Goal: Transaction & Acquisition: Download file/media

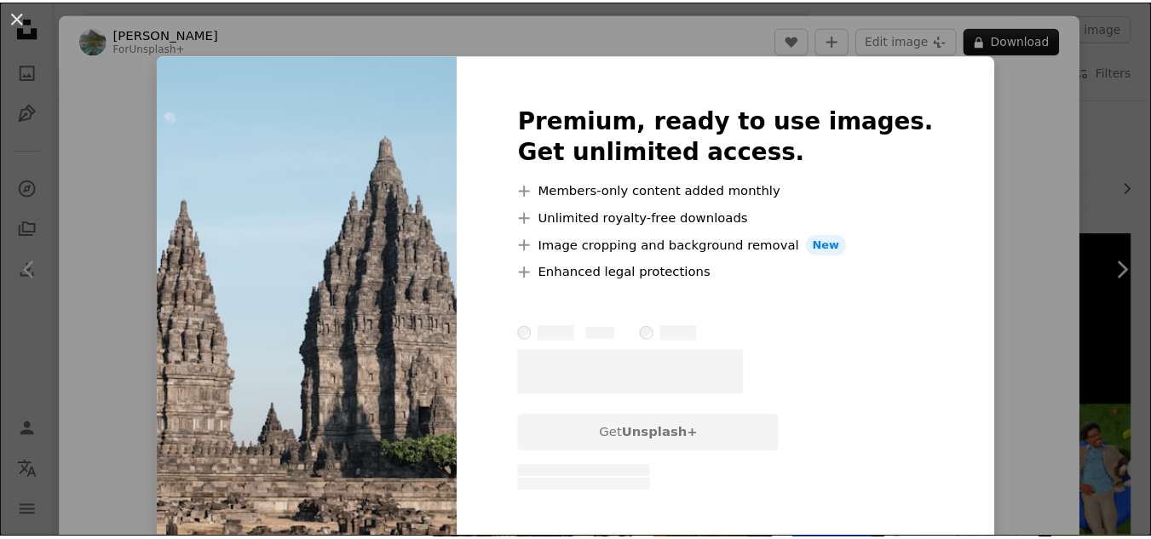
scroll to position [937, 0]
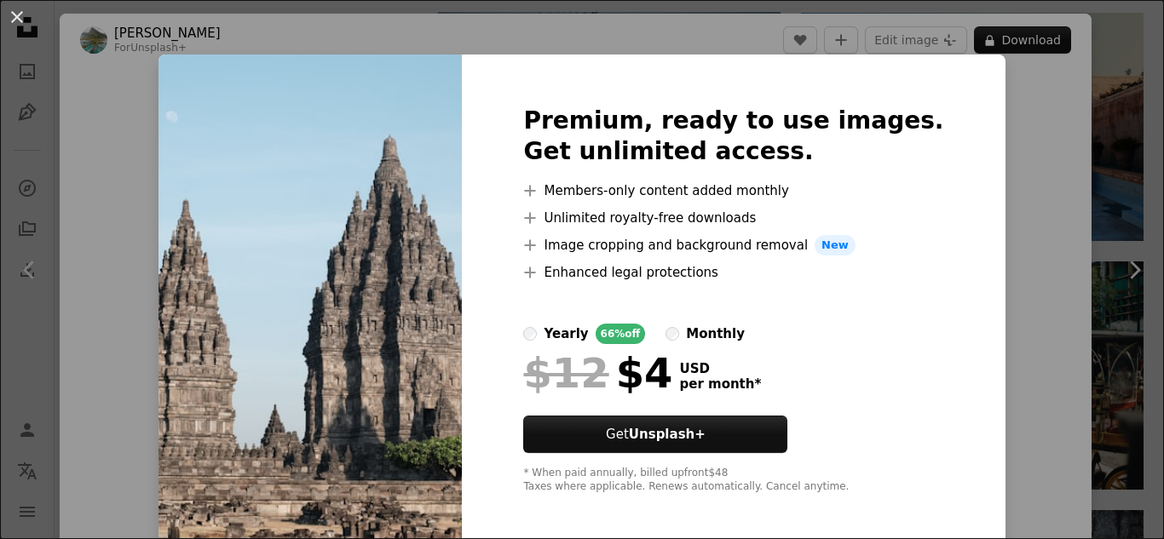
click at [1115, 158] on div "An X shape Premium, ready to use images. Get unlimited access. A plus sign Memb…" at bounding box center [582, 269] width 1164 height 539
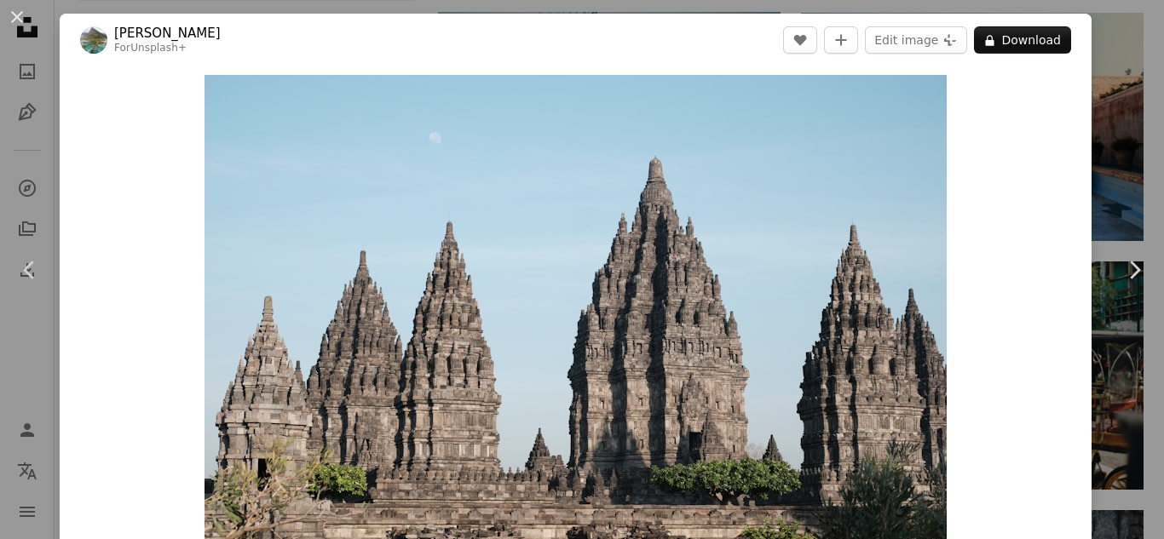
click at [1115, 158] on div "An X shape Chevron left Chevron right [PERSON_NAME] For Unsplash+ A heart A plu…" at bounding box center [582, 269] width 1164 height 539
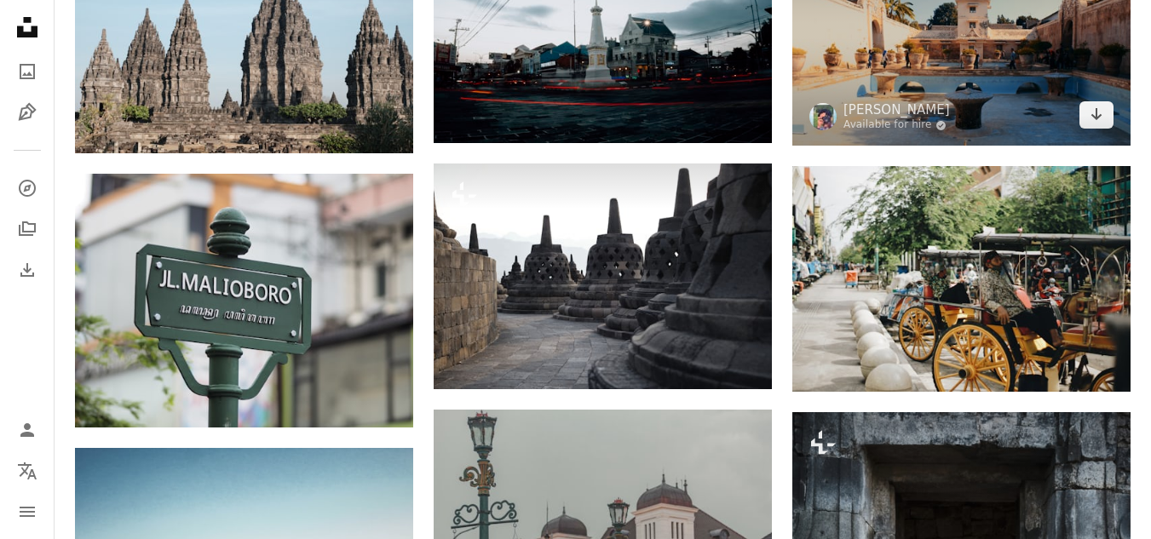
scroll to position [852, 0]
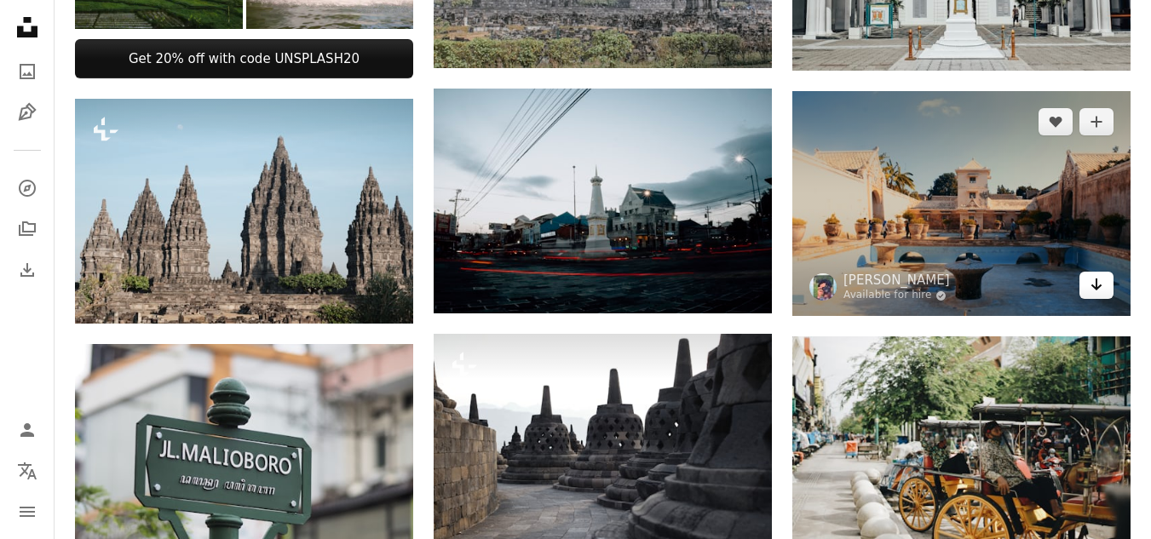
click at [1094, 289] on icon "Arrow pointing down" at bounding box center [1097, 284] width 14 height 20
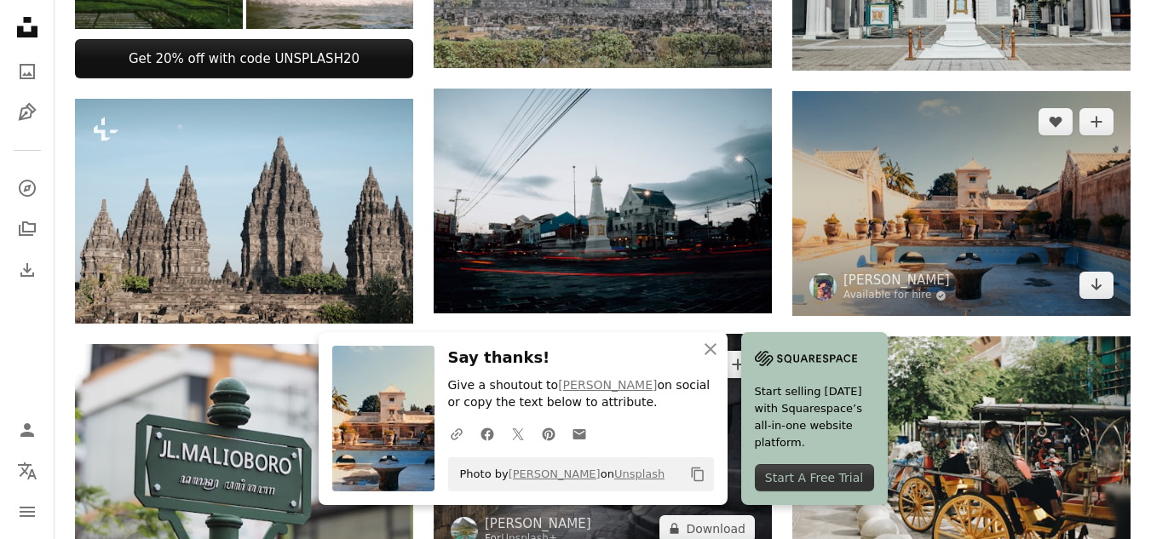
scroll to position [1108, 0]
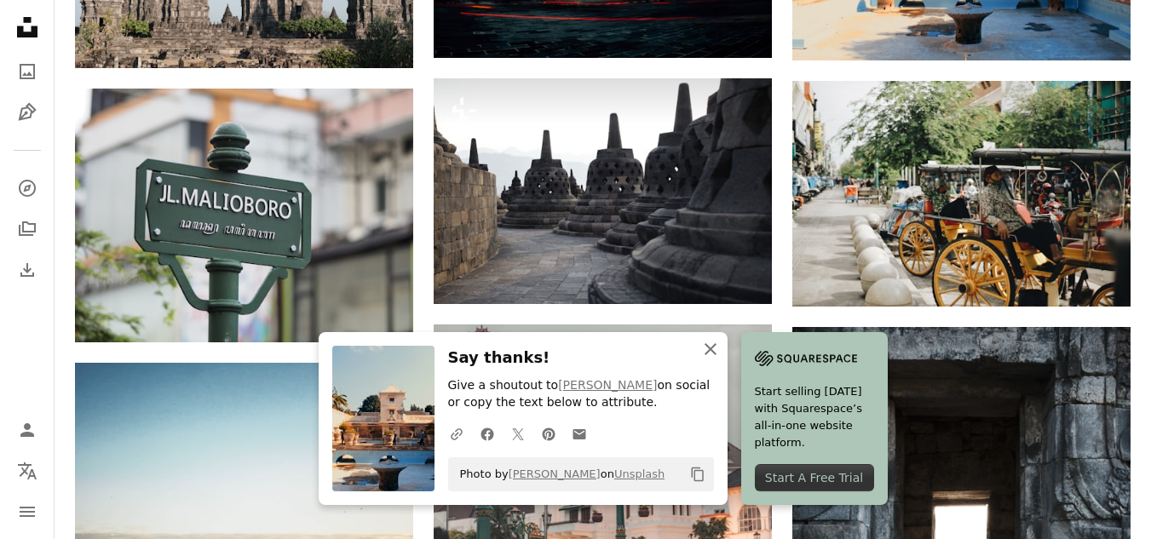
drag, startPoint x: 710, startPoint y: 354, endPoint x: 700, endPoint y: 348, distance: 11.8
click at [710, 354] on icon "An X shape" at bounding box center [710, 349] width 20 height 20
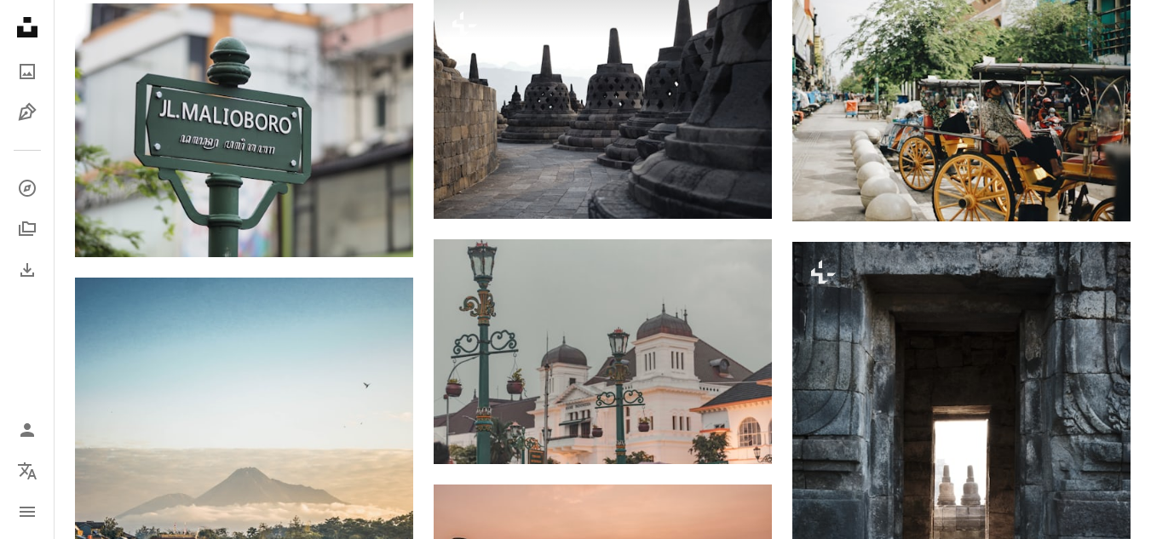
scroll to position [1449, 0]
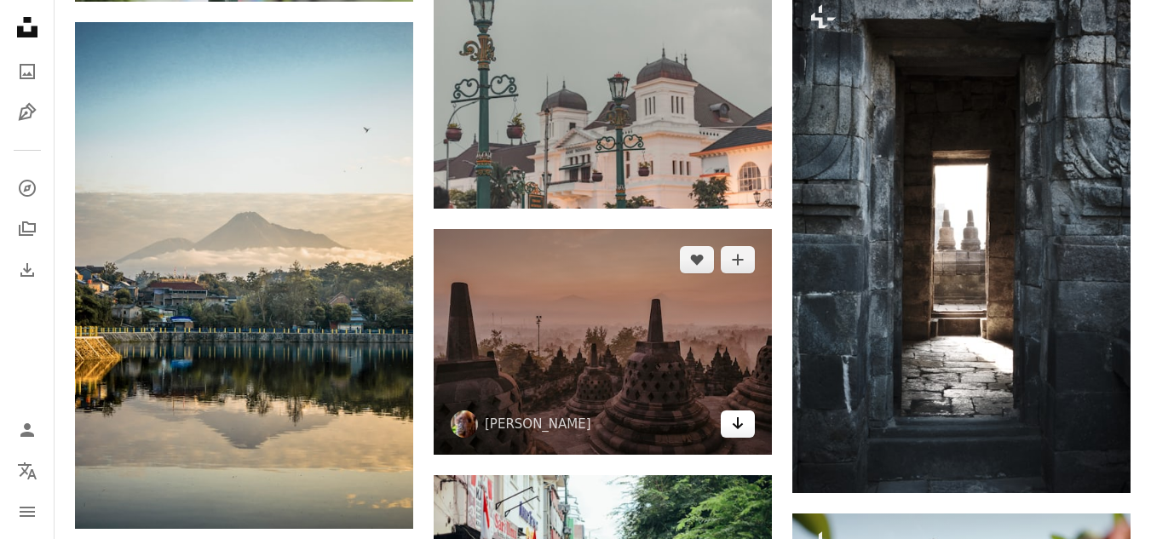
click at [736, 428] on icon "Arrow pointing down" at bounding box center [738, 423] width 14 height 20
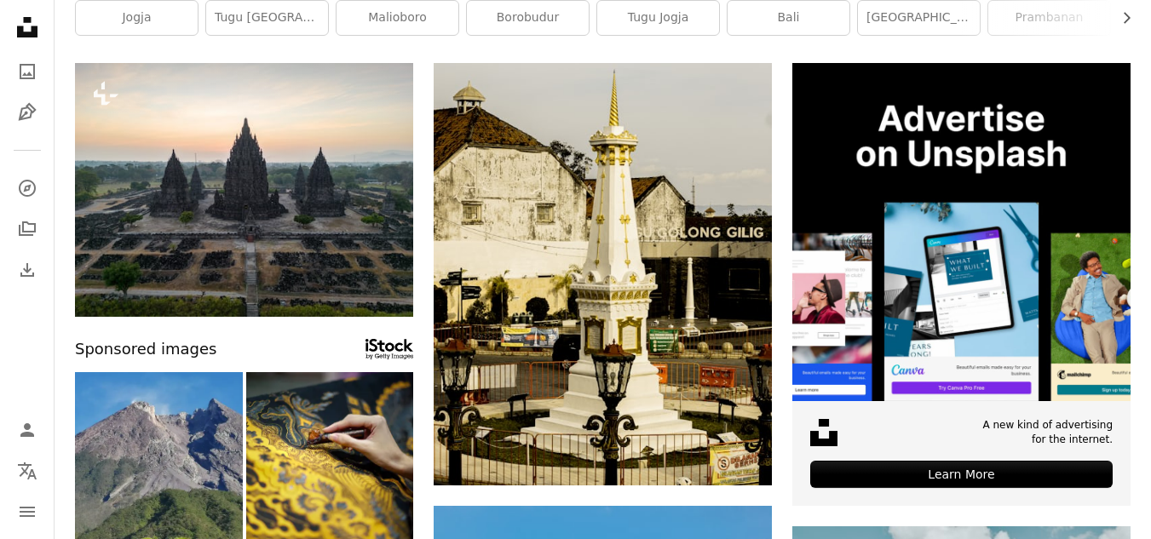
scroll to position [0, 0]
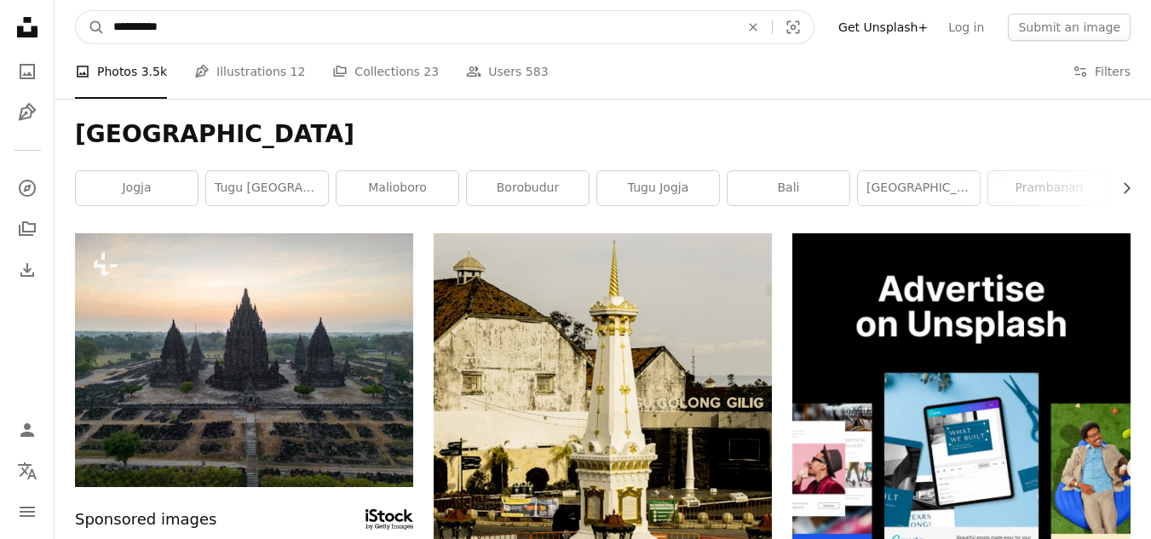
click at [359, 36] on input "**********" at bounding box center [420, 27] width 630 height 32
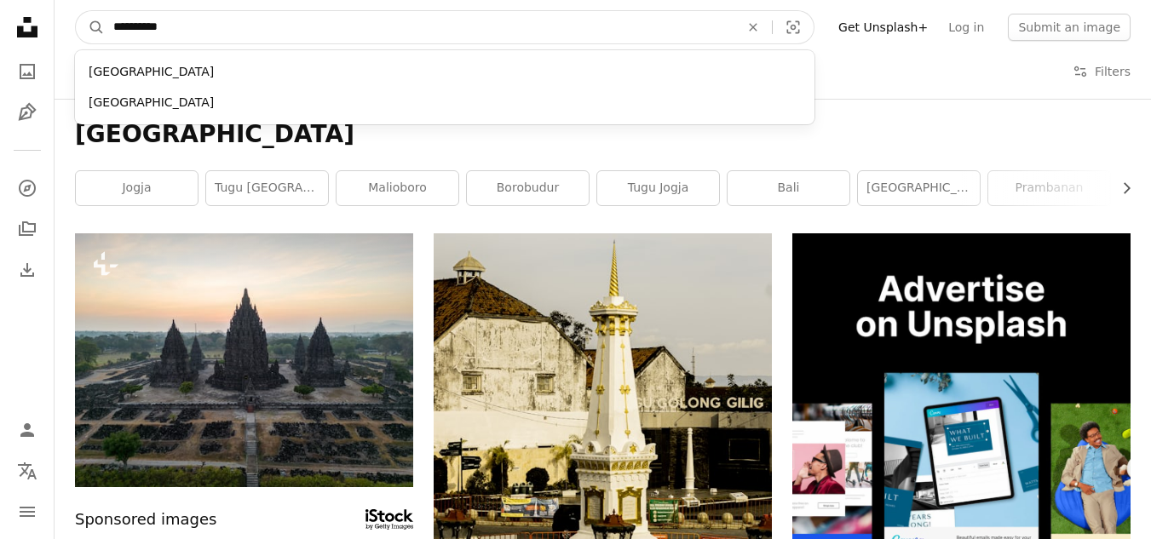
click at [359, 36] on input "**********" at bounding box center [420, 27] width 630 height 32
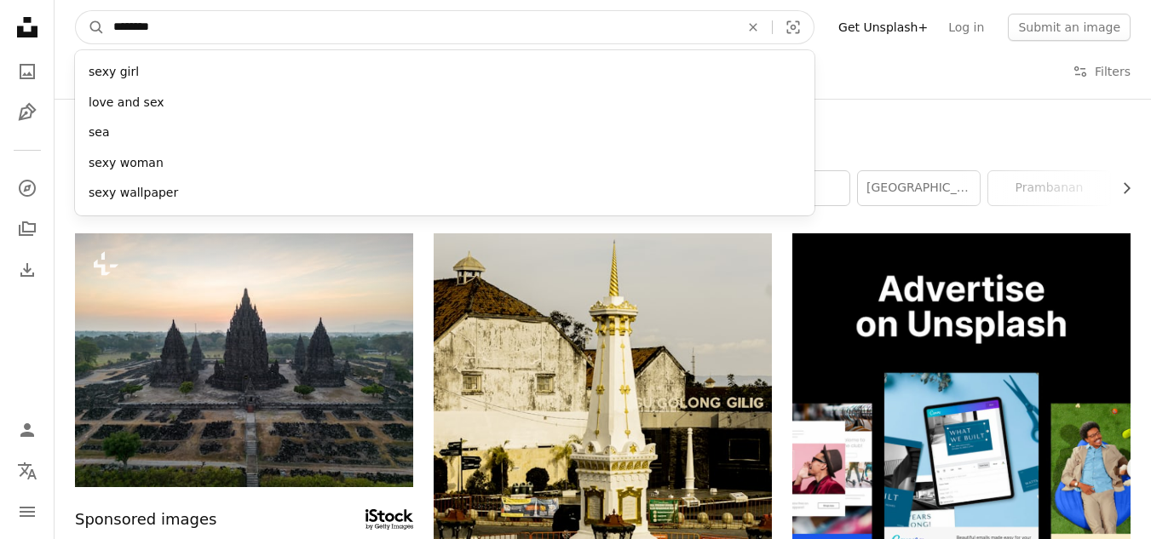
type input "********"
click at [76, 11] on button "A magnifying glass" at bounding box center [90, 27] width 29 height 32
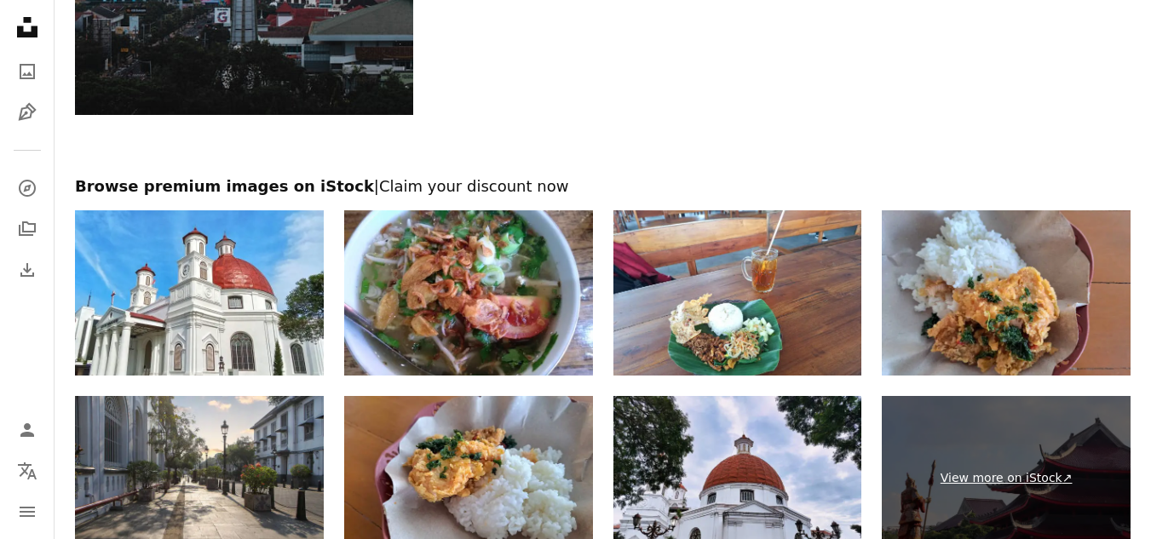
scroll to position [3165, 0]
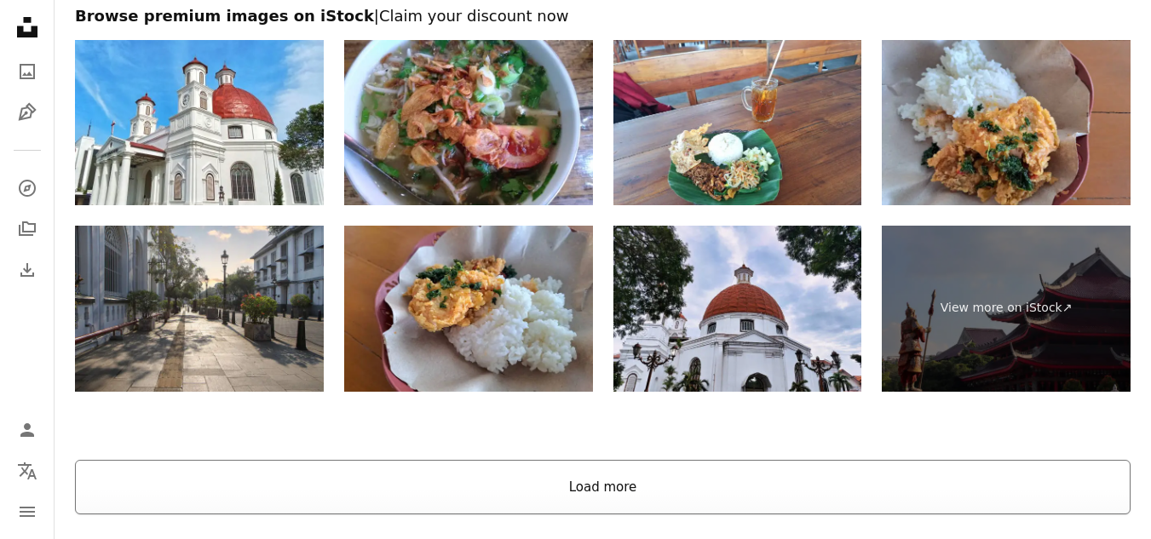
click at [602, 467] on button "Load more" at bounding box center [603, 487] width 1056 height 55
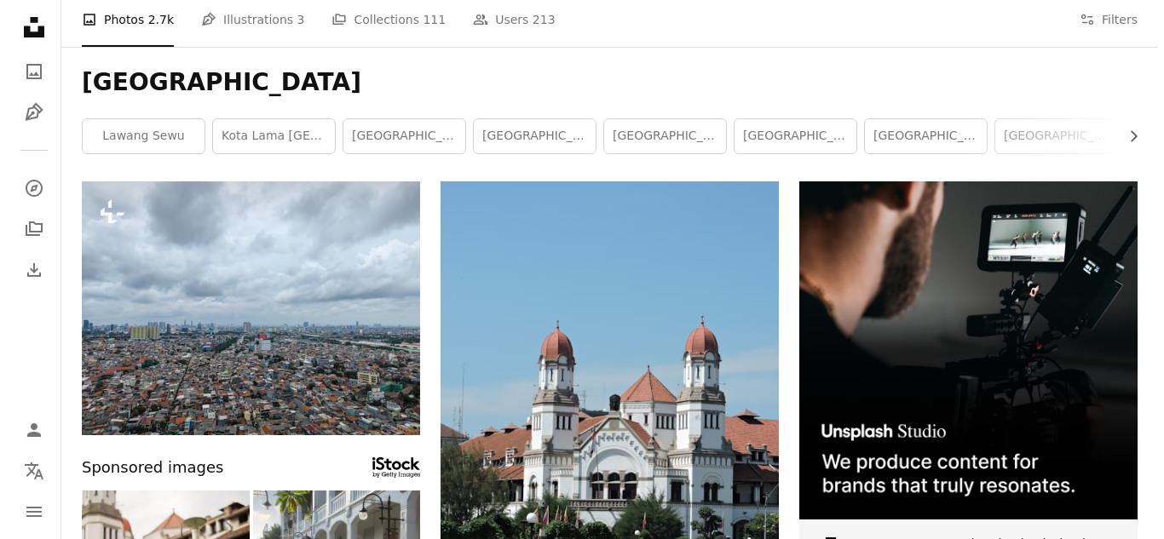
scroll to position [0, 0]
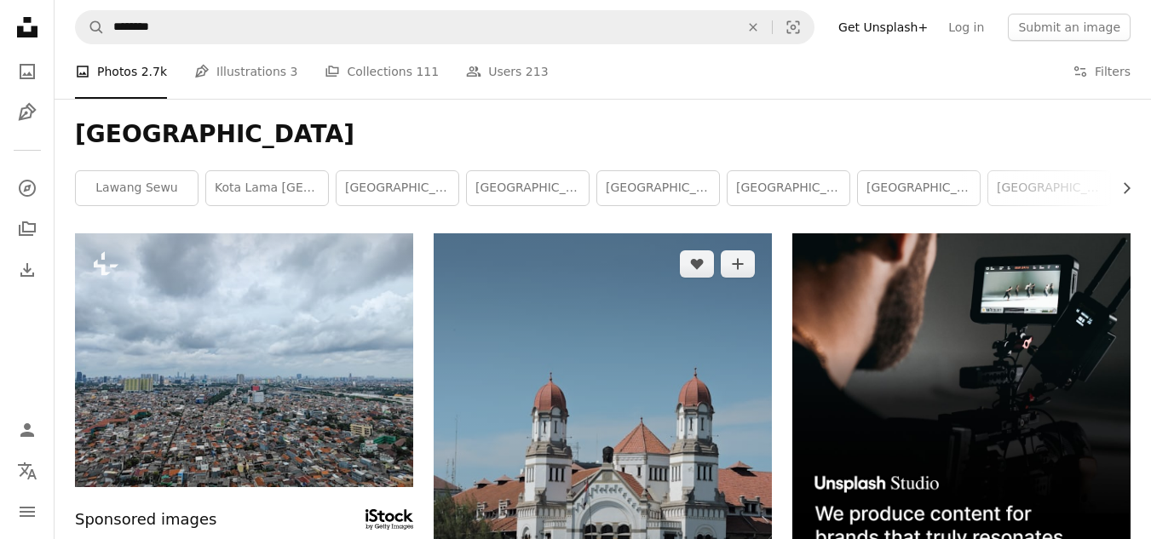
click at [602, 342] on img at bounding box center [603, 459] width 338 height 452
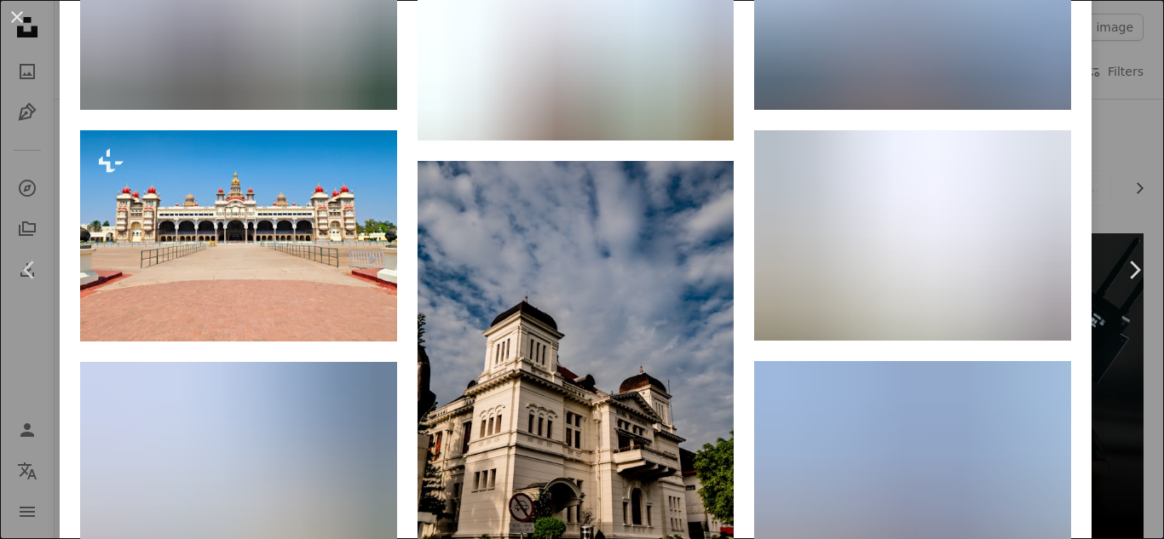
scroll to position [3793, 0]
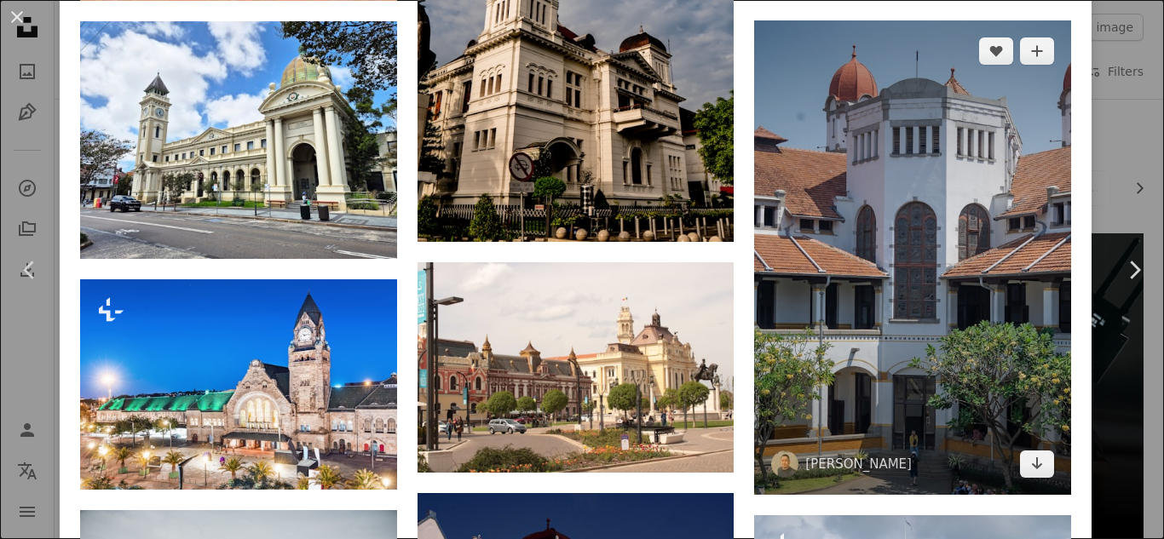
click at [921, 286] on img at bounding box center [912, 257] width 317 height 475
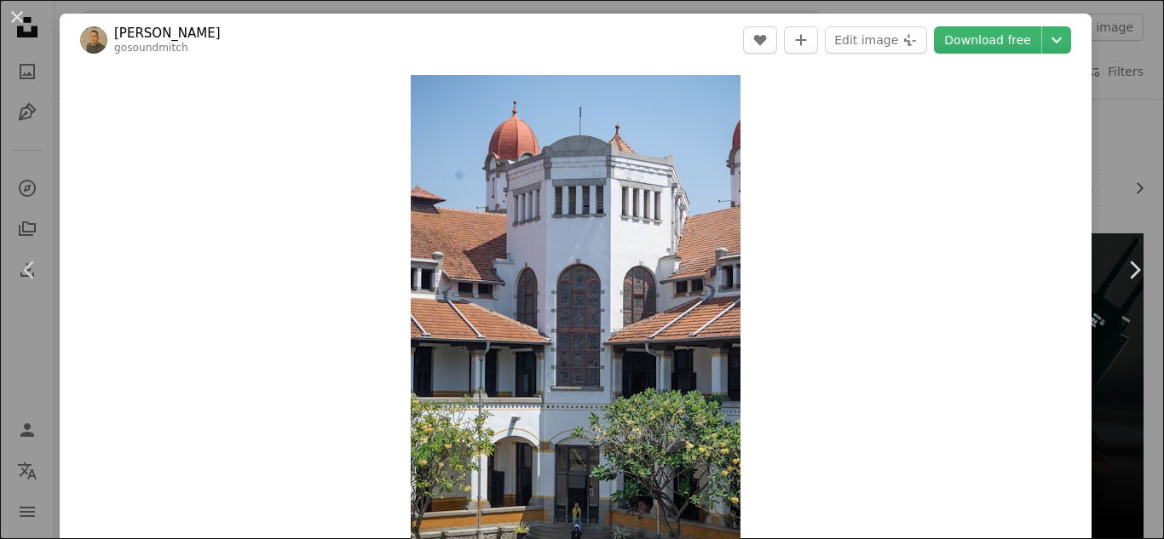
click at [1115, 134] on div "An X shape Chevron left Chevron right [PERSON_NAME] gosoundmitch A heart A plus…" at bounding box center [582, 269] width 1164 height 539
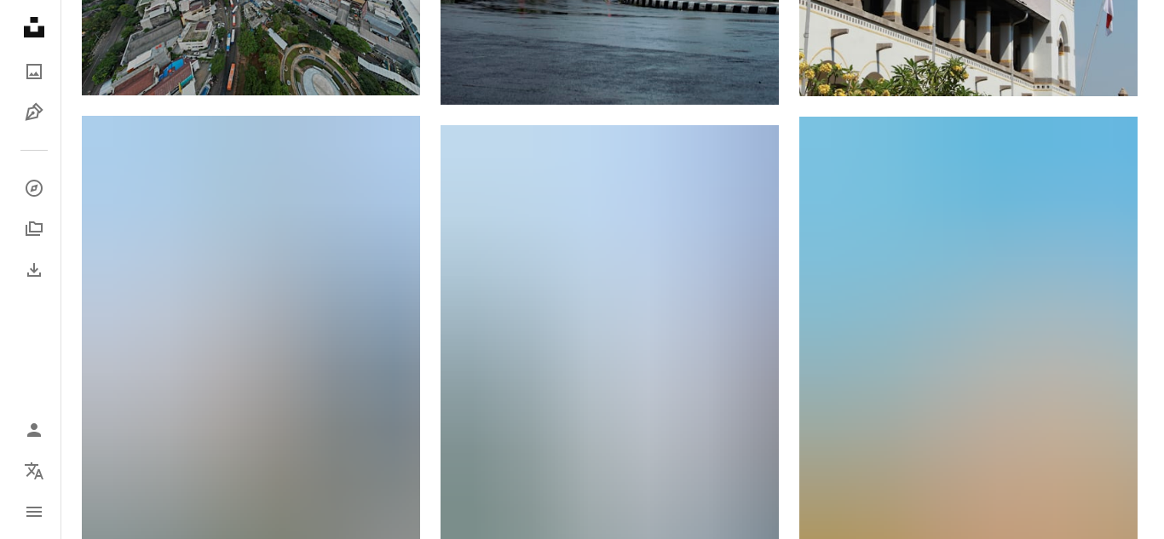
scroll to position [1193, 0]
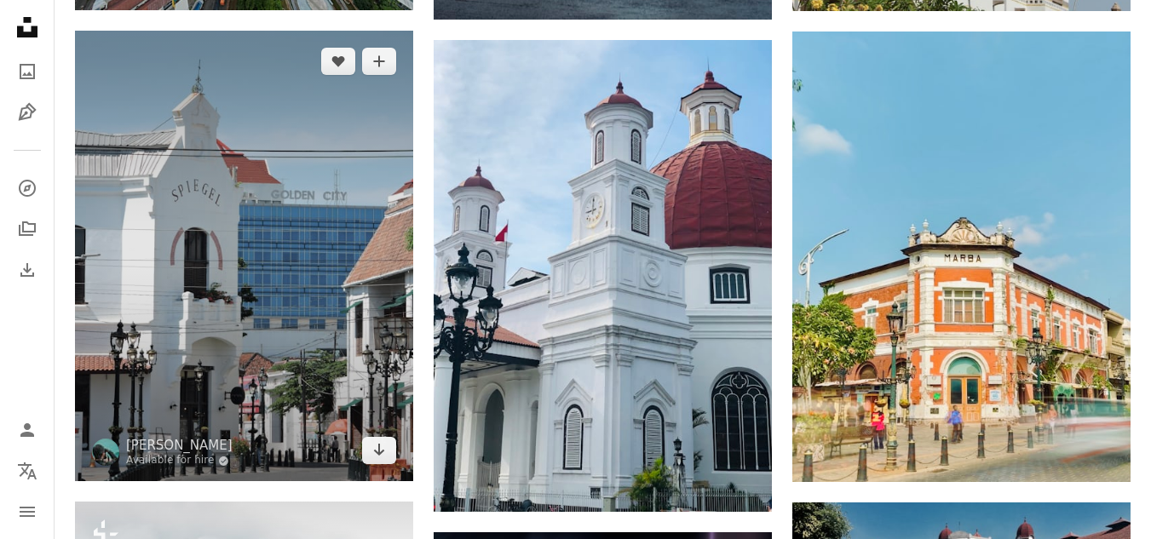
click at [327, 238] on img at bounding box center [244, 257] width 338 height 452
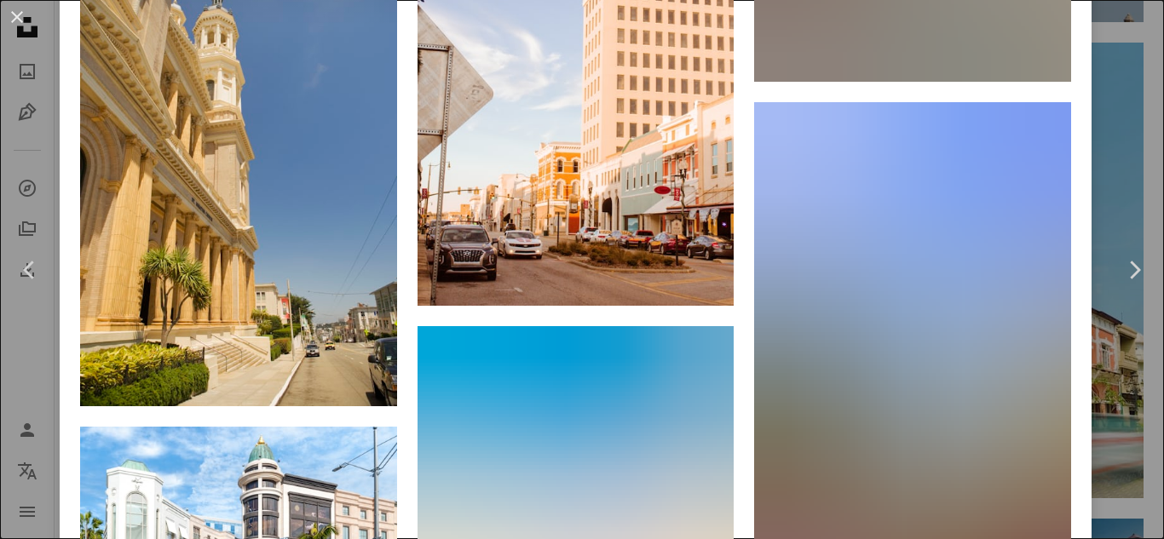
scroll to position [2641, 0]
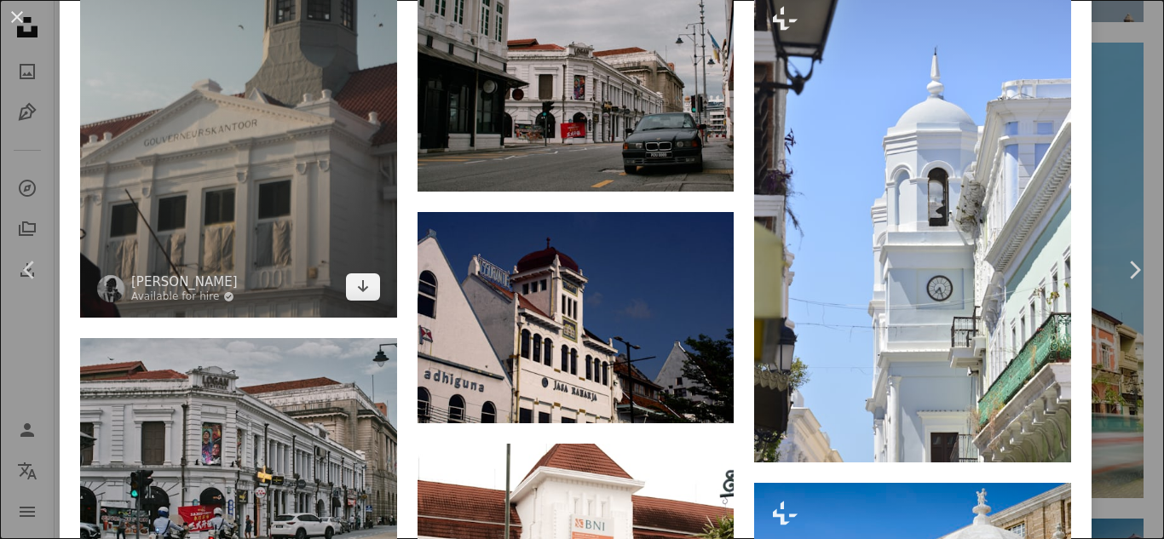
click at [259, 224] on img at bounding box center [238, 80] width 317 height 475
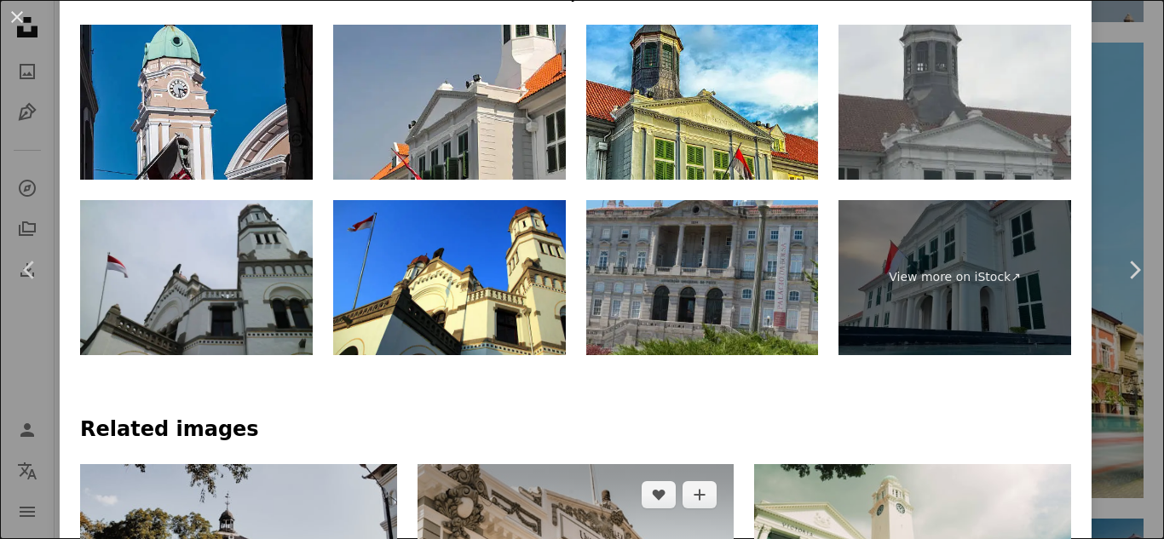
scroll to position [1363, 0]
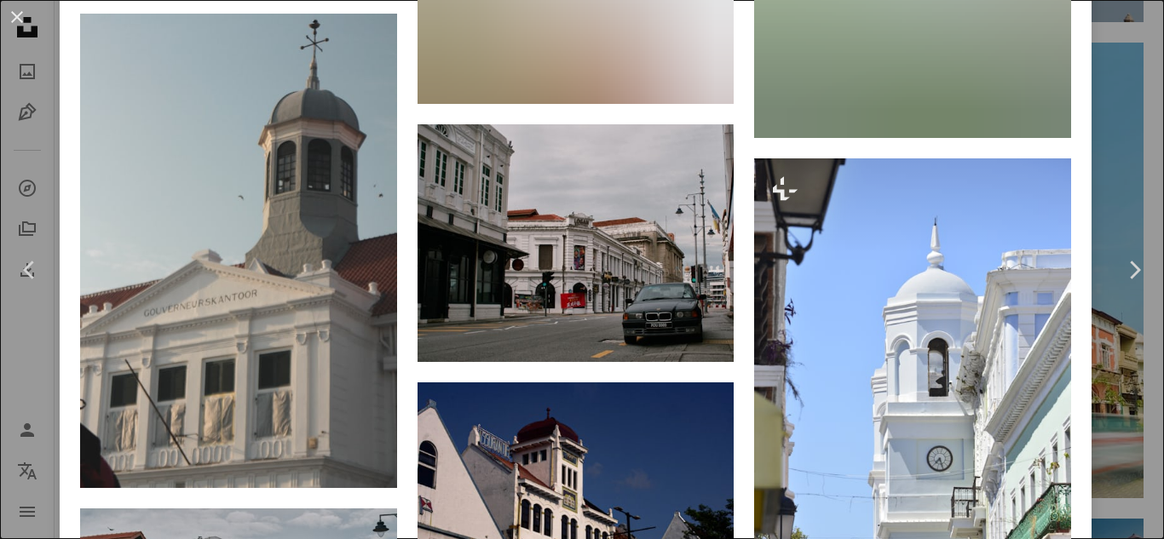
scroll to position [2897, 0]
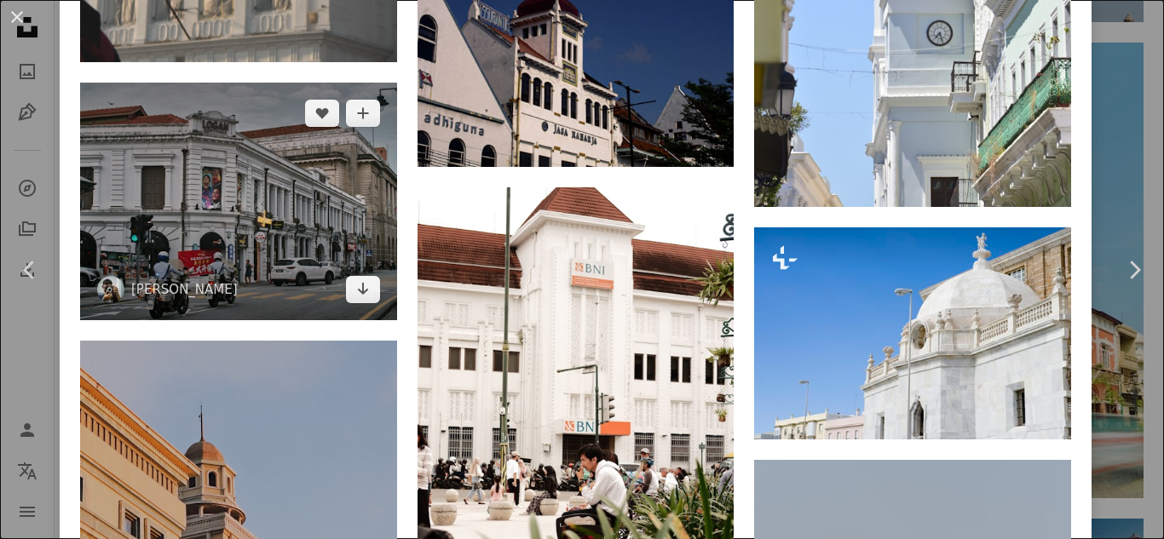
click at [335, 239] on img at bounding box center [238, 202] width 317 height 238
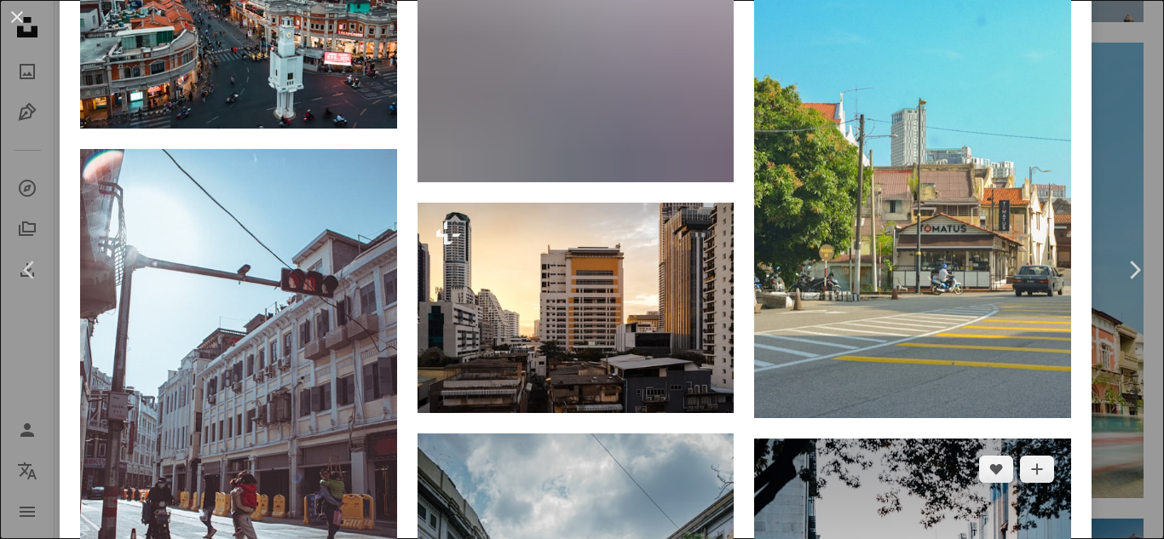
scroll to position [3408, 0]
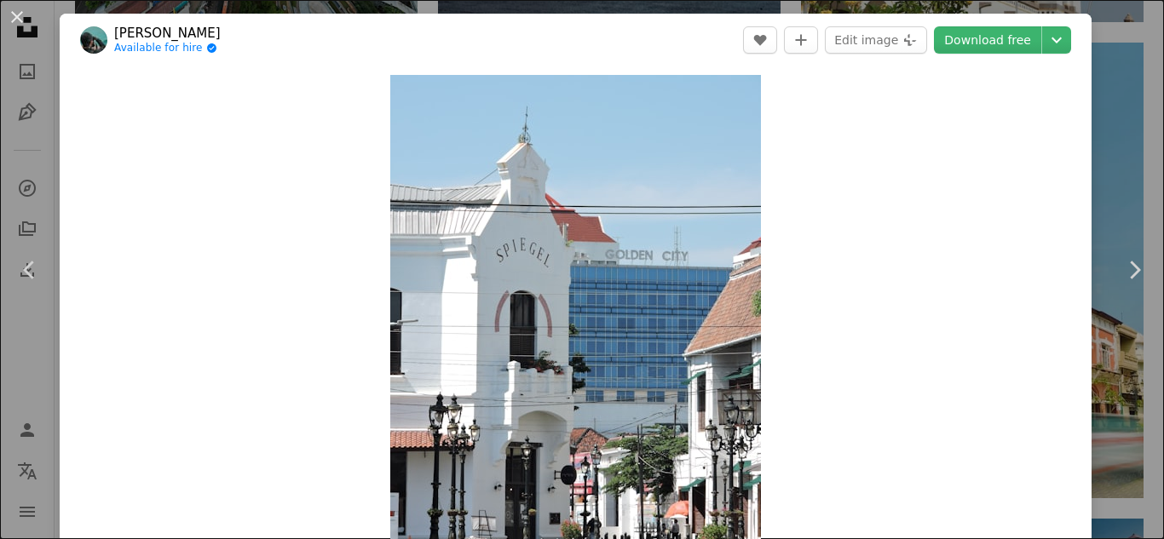
click at [1121, 130] on div "An X shape Chevron left Chevron right [PERSON_NAME] Available for hire A checkm…" at bounding box center [582, 269] width 1164 height 539
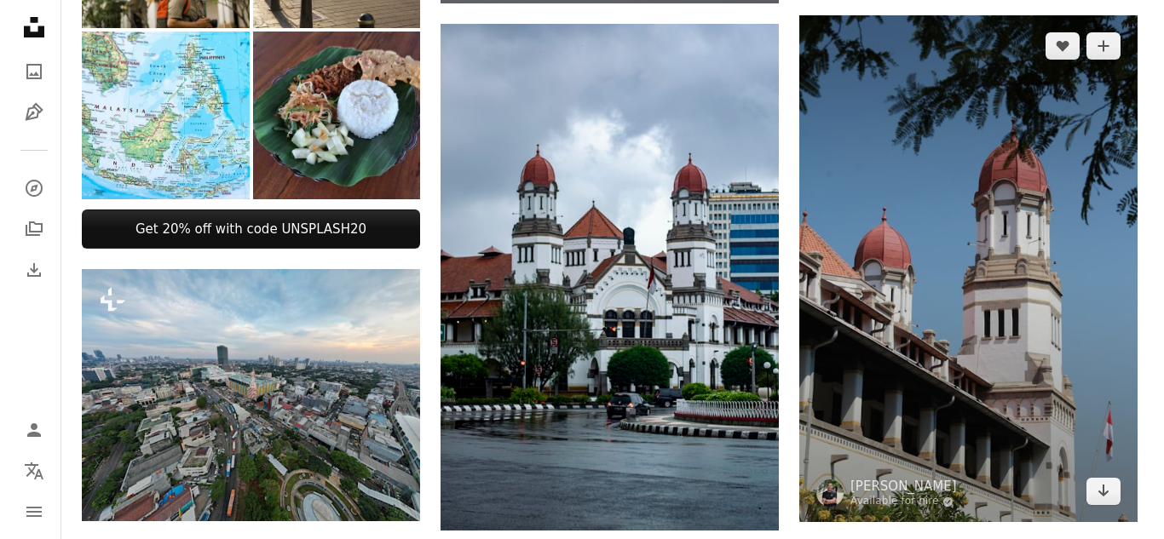
scroll to position [256, 0]
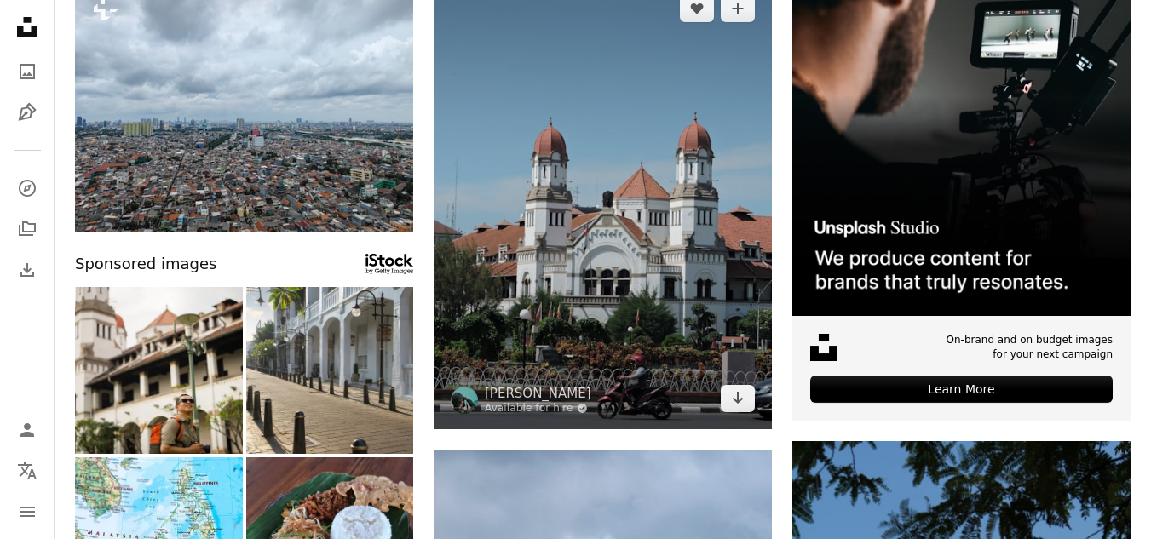
click at [649, 187] on img at bounding box center [603, 204] width 338 height 452
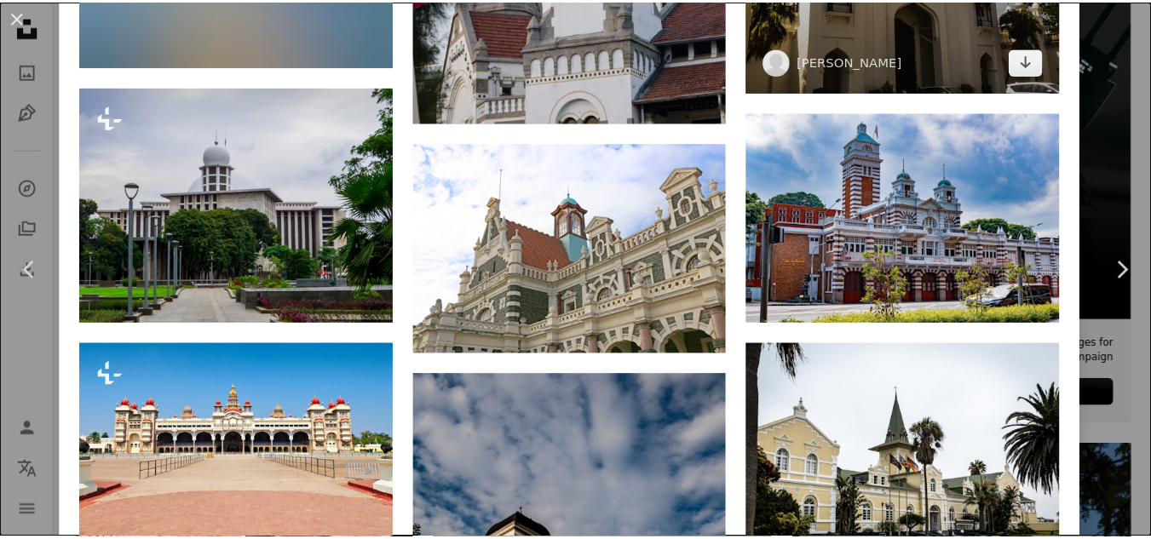
scroll to position [3408, 0]
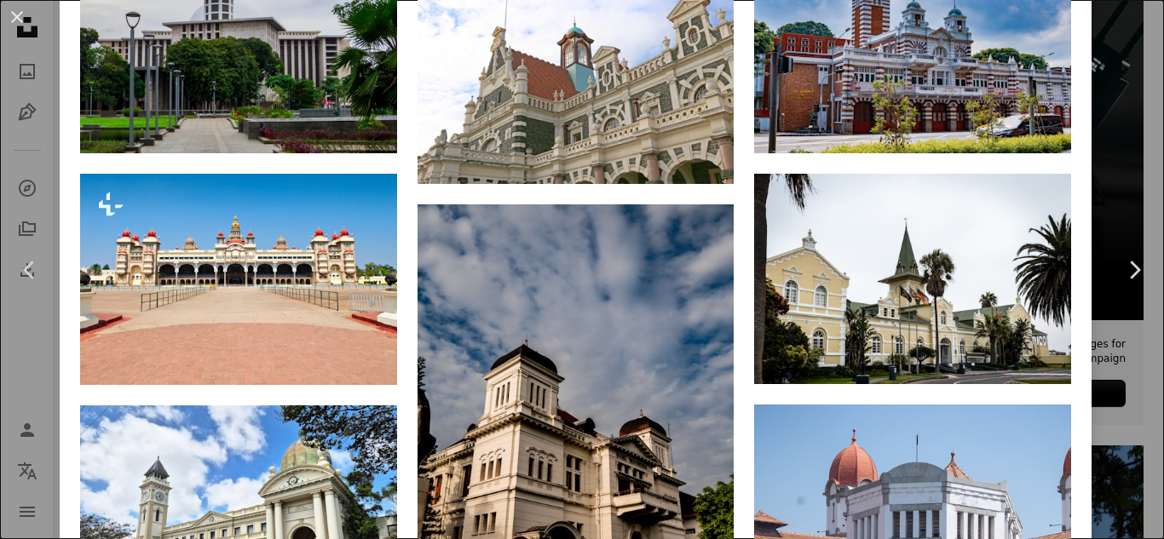
click at [1114, 115] on div "An X shape Chevron left Chevron right [PERSON_NAME] Available for hire A checkm…" at bounding box center [582, 269] width 1164 height 539
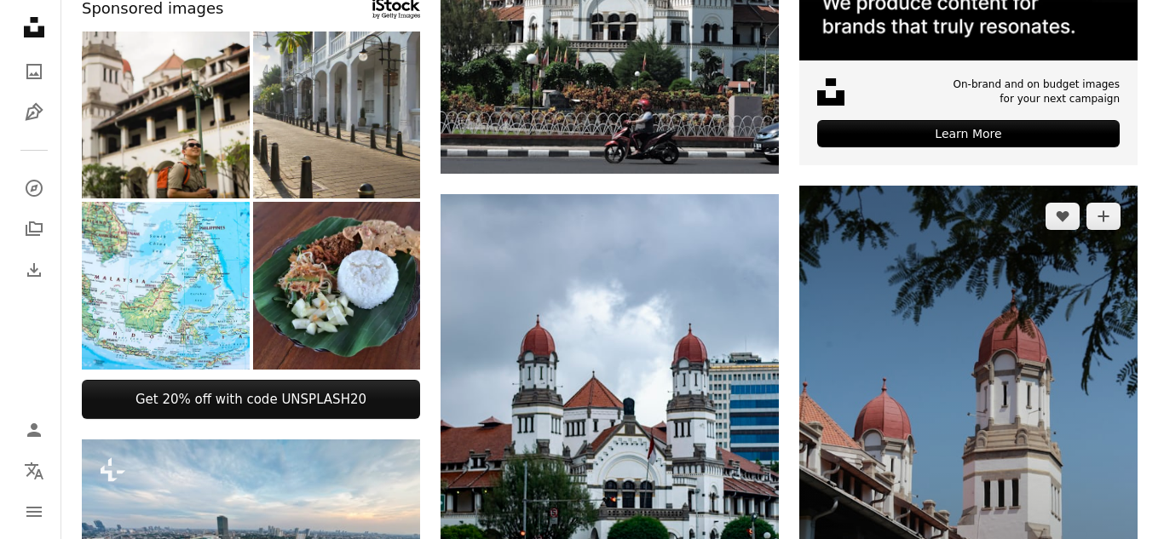
scroll to position [682, 0]
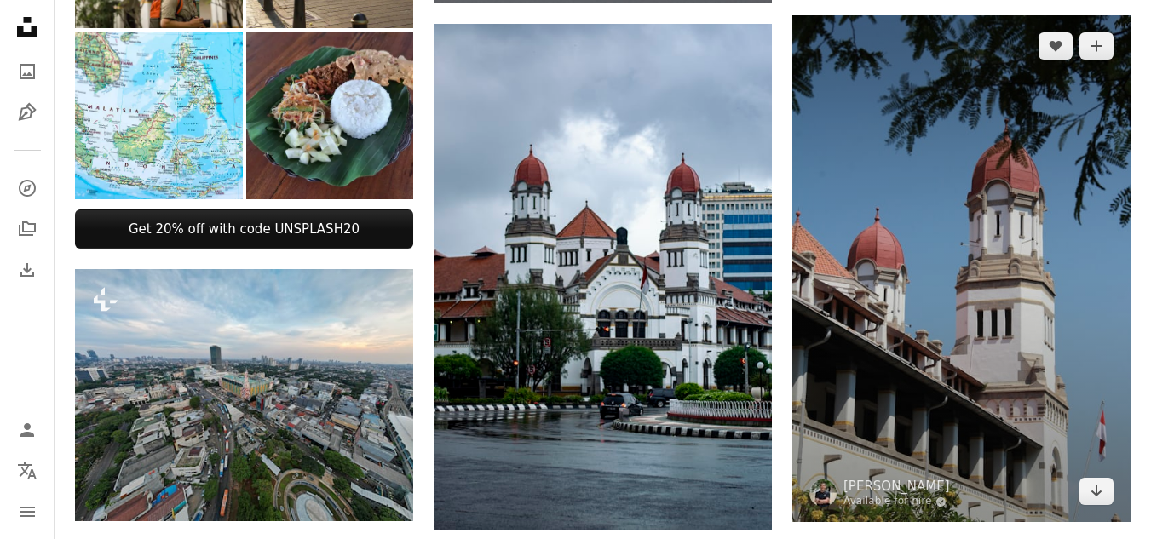
click at [1046, 198] on img at bounding box center [961, 269] width 338 height 508
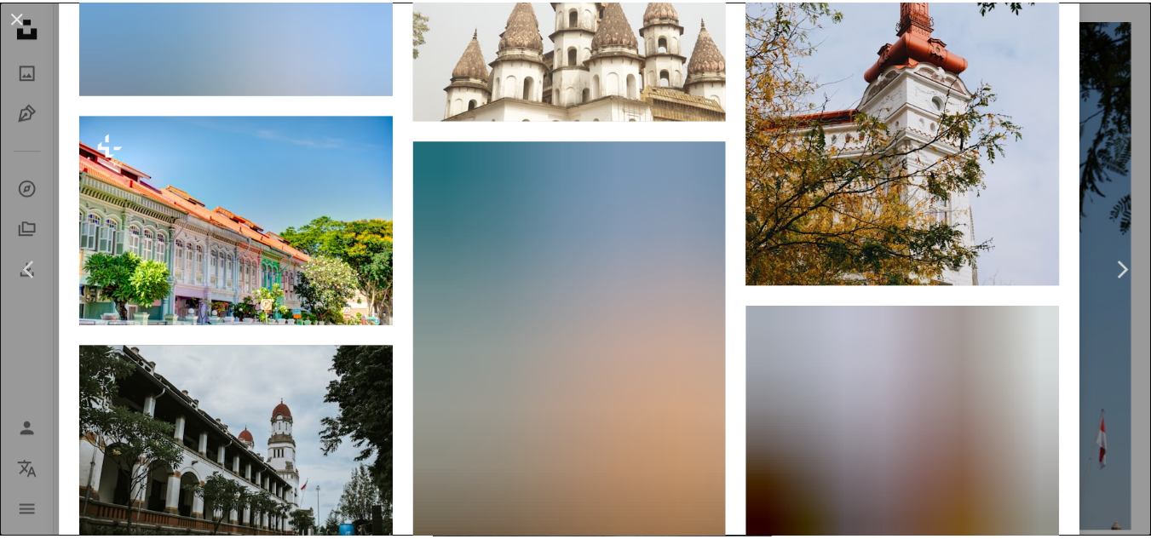
scroll to position [3643, 0]
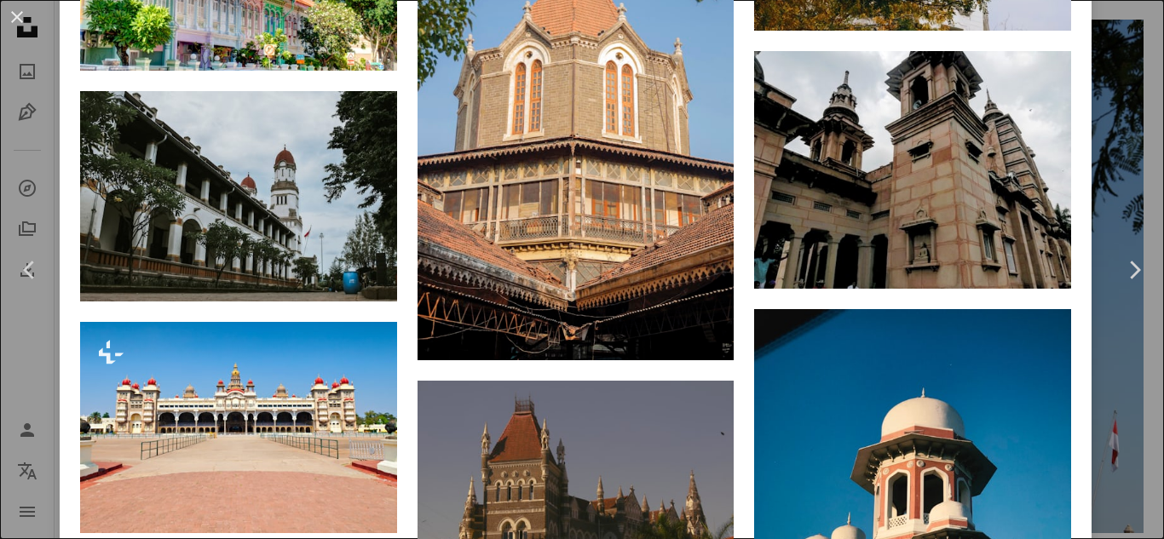
click at [1122, 140] on div "An X shape Chevron left Chevron right Mahmur Marganti Available for hire A chec…" at bounding box center [582, 269] width 1164 height 539
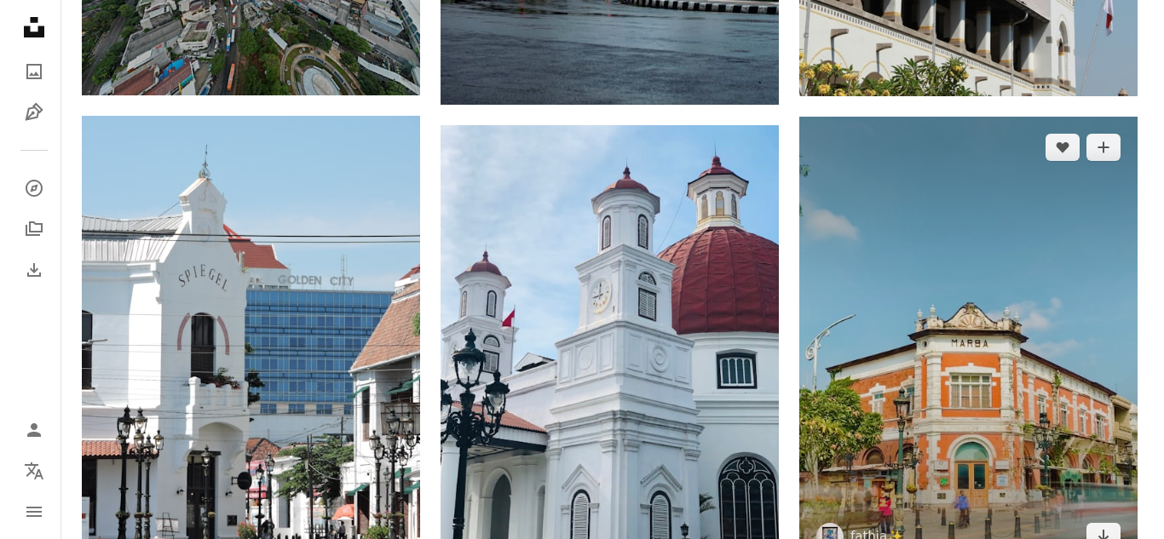
scroll to position [1193, 0]
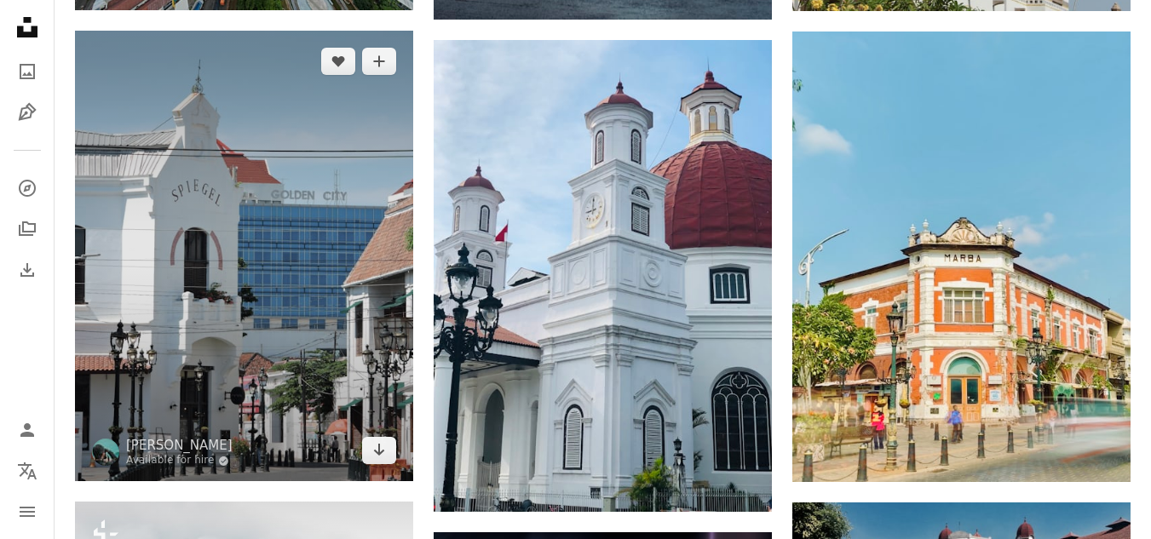
click at [260, 258] on img at bounding box center [244, 257] width 338 height 452
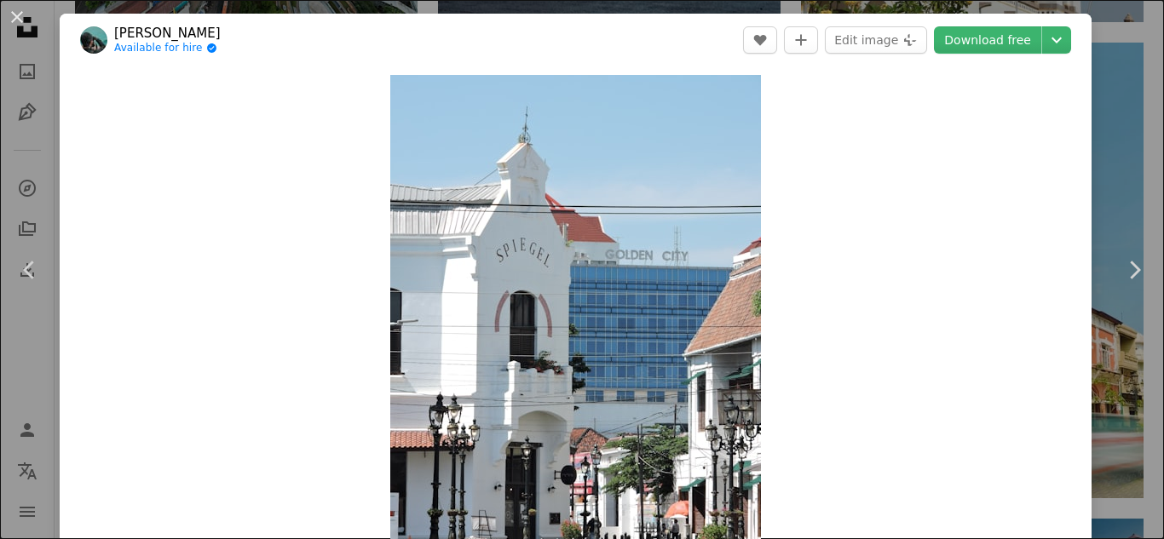
click at [1125, 124] on div "An X shape Chevron left Chevron right [PERSON_NAME] Available for hire A checkm…" at bounding box center [582, 269] width 1164 height 539
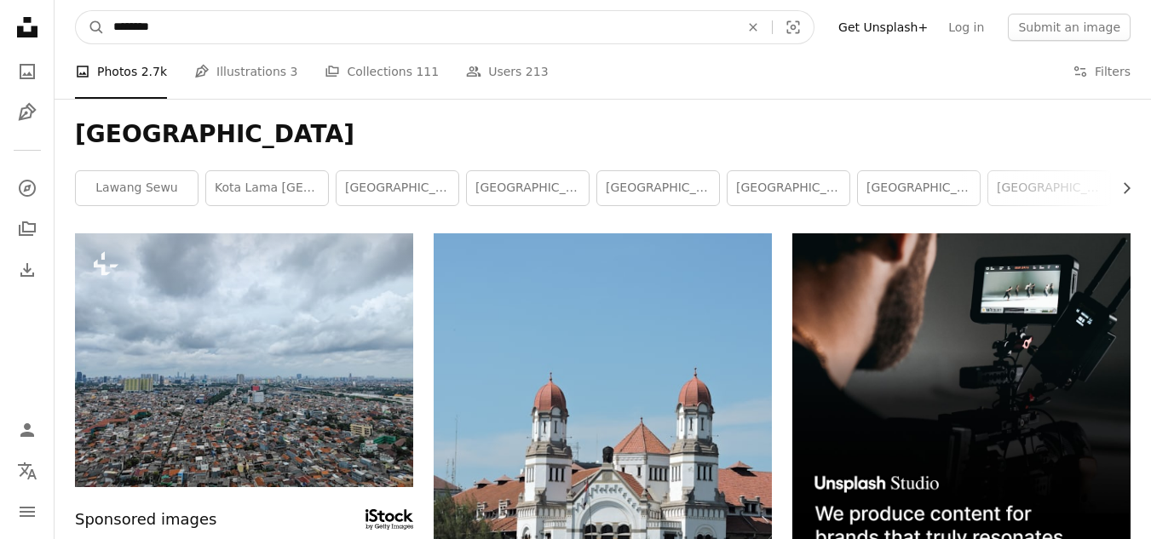
click at [291, 13] on input "********" at bounding box center [420, 27] width 630 height 32
type input "**********"
click at [76, 11] on button "A magnifying glass" at bounding box center [90, 27] width 29 height 32
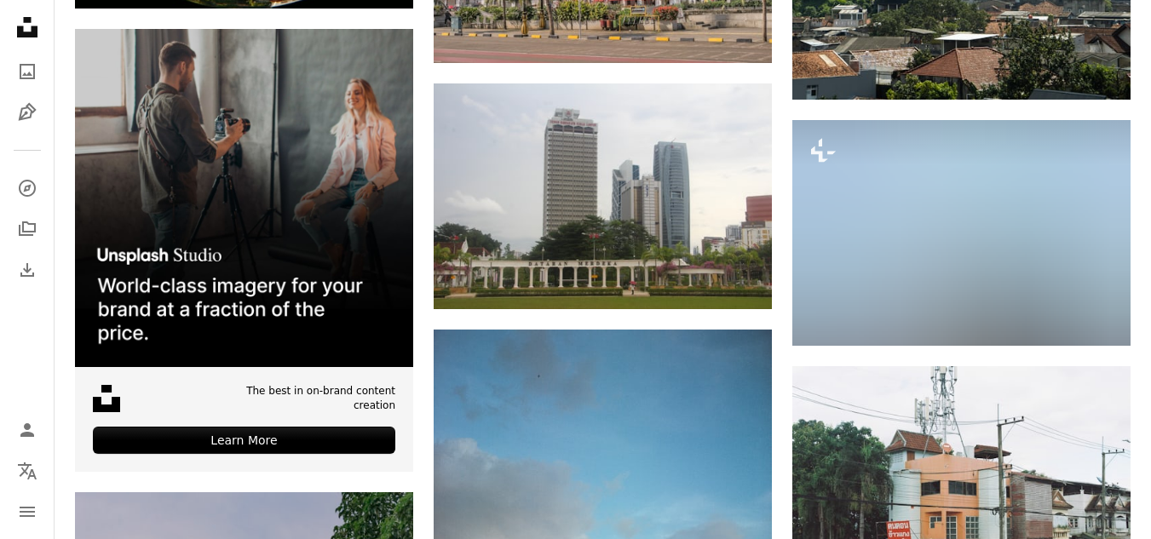
scroll to position [3067, 0]
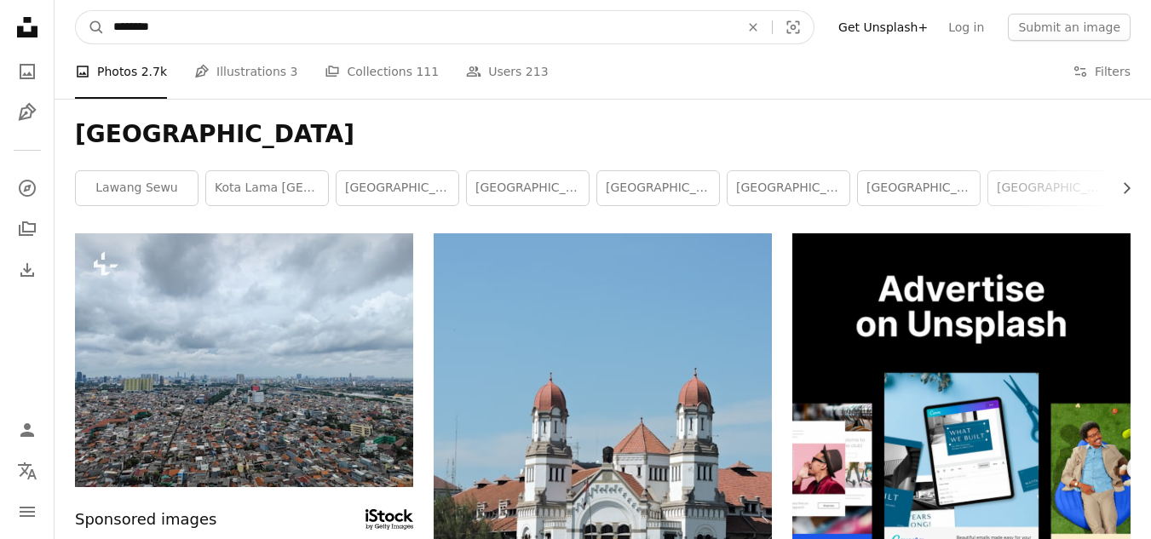
click at [118, 32] on input "********" at bounding box center [420, 27] width 630 height 32
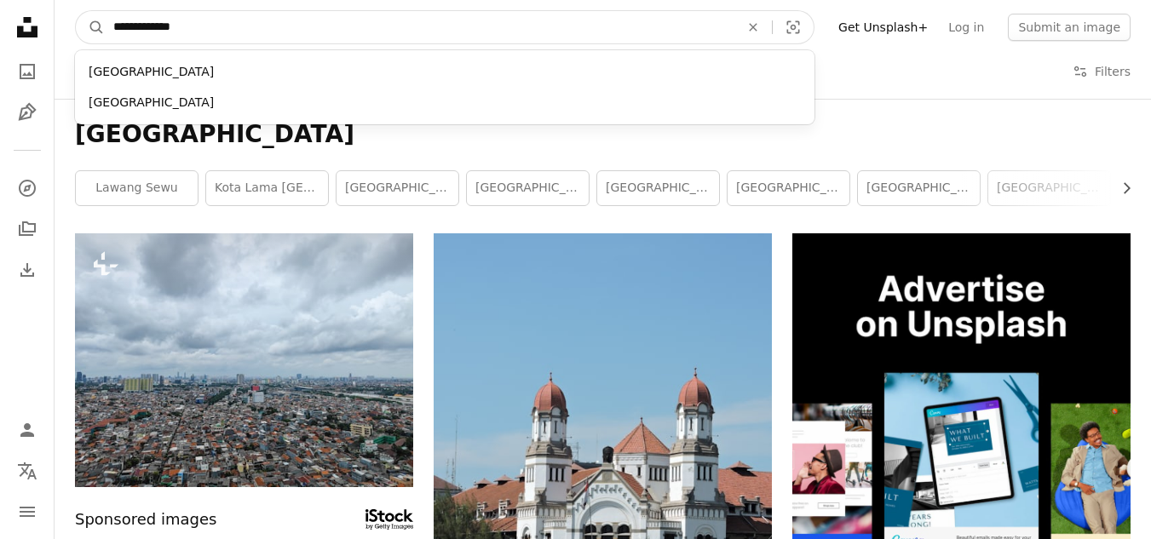
type input "**********"
click at [76, 11] on button "A magnifying glass" at bounding box center [90, 27] width 29 height 32
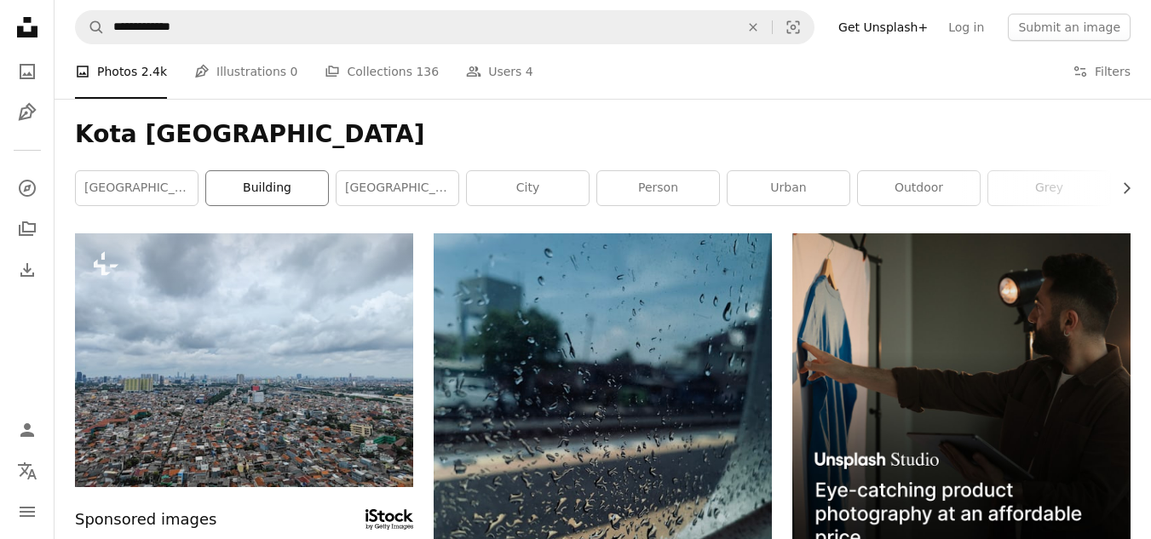
click at [313, 185] on link "building" at bounding box center [267, 188] width 122 height 34
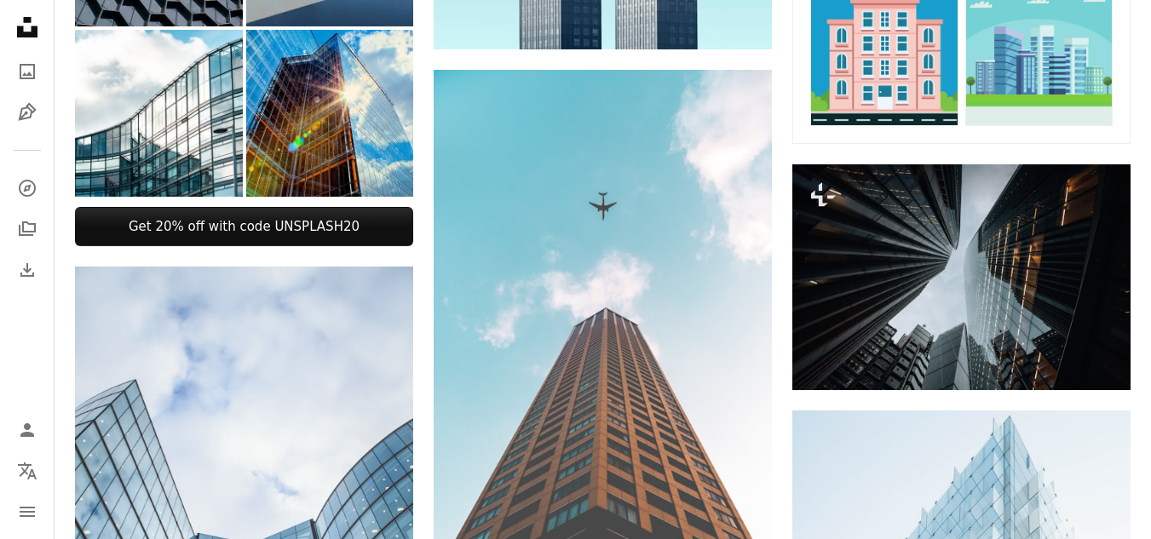
scroll to position [1363, 0]
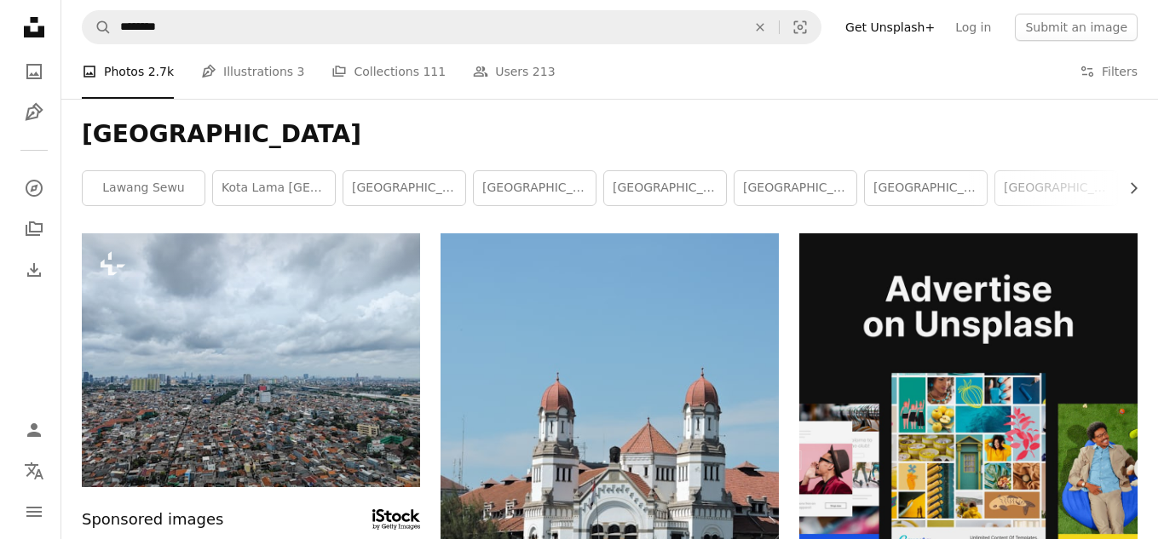
scroll to position [256, 0]
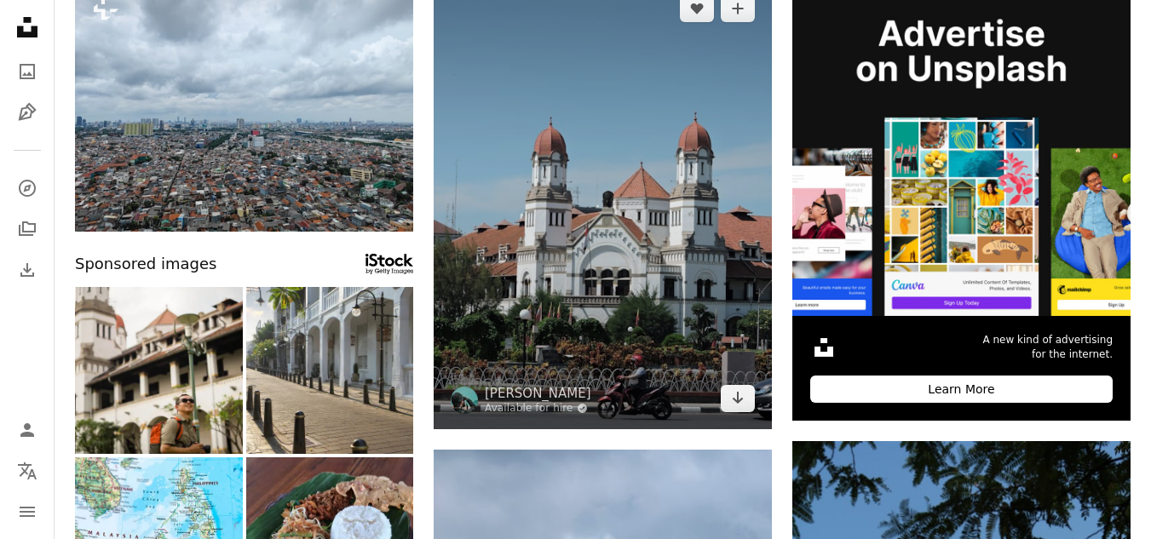
click at [612, 271] on img at bounding box center [603, 204] width 338 height 452
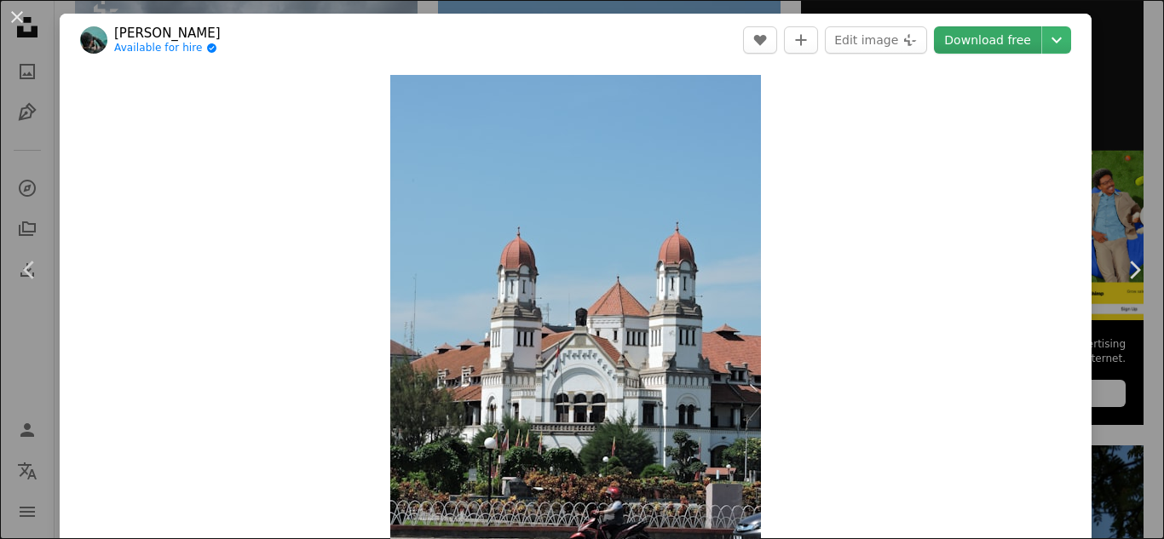
click at [972, 42] on link "Download free" at bounding box center [987, 39] width 107 height 27
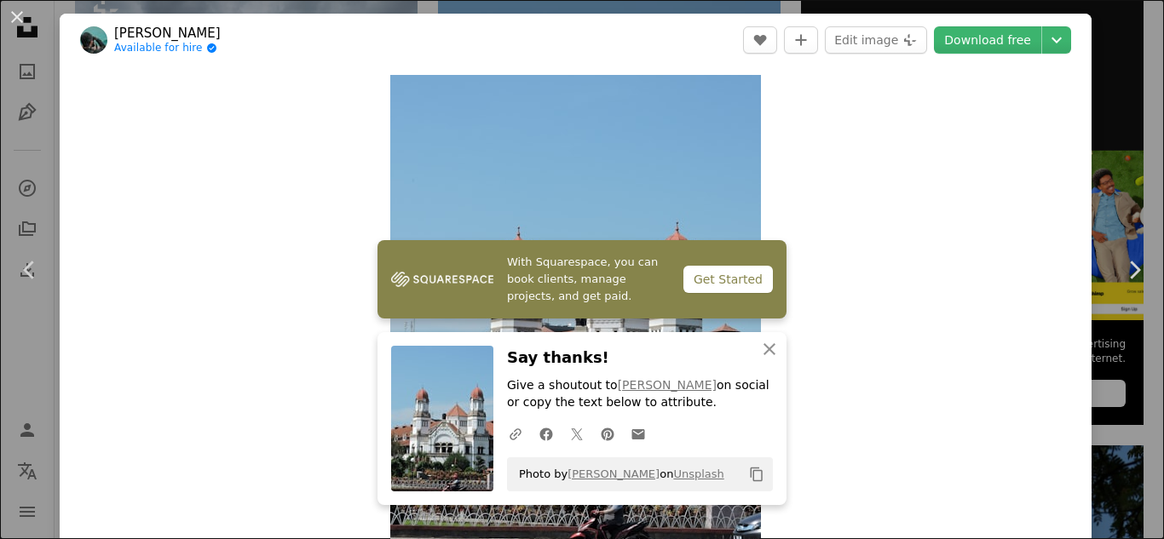
click at [1104, 53] on div "An X shape Chevron left Chevron right [PERSON_NAME] Available for hire A checkm…" at bounding box center [582, 269] width 1164 height 539
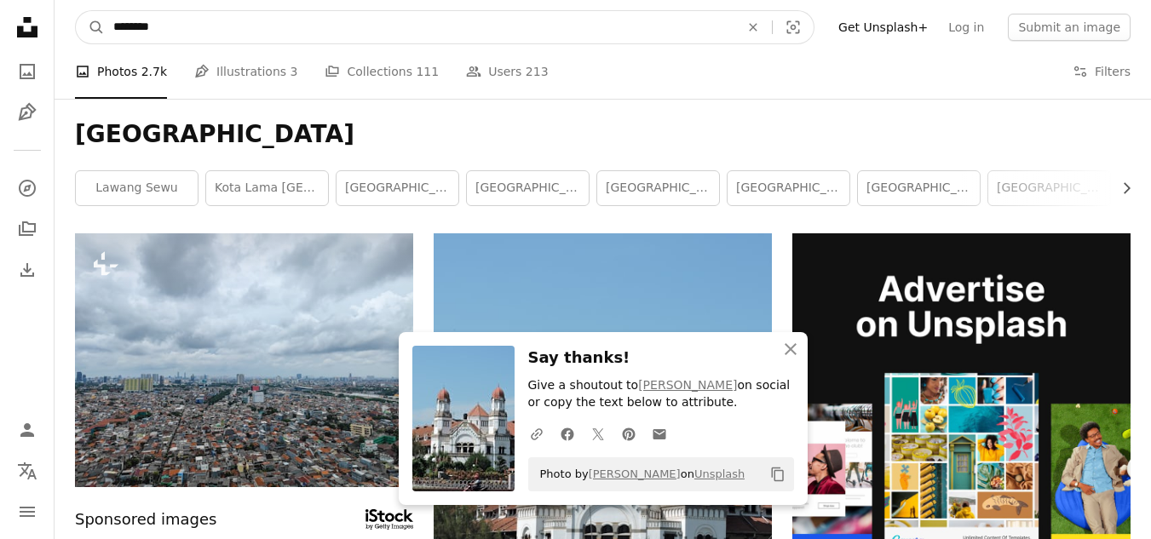
click at [341, 38] on input "********" at bounding box center [420, 27] width 630 height 32
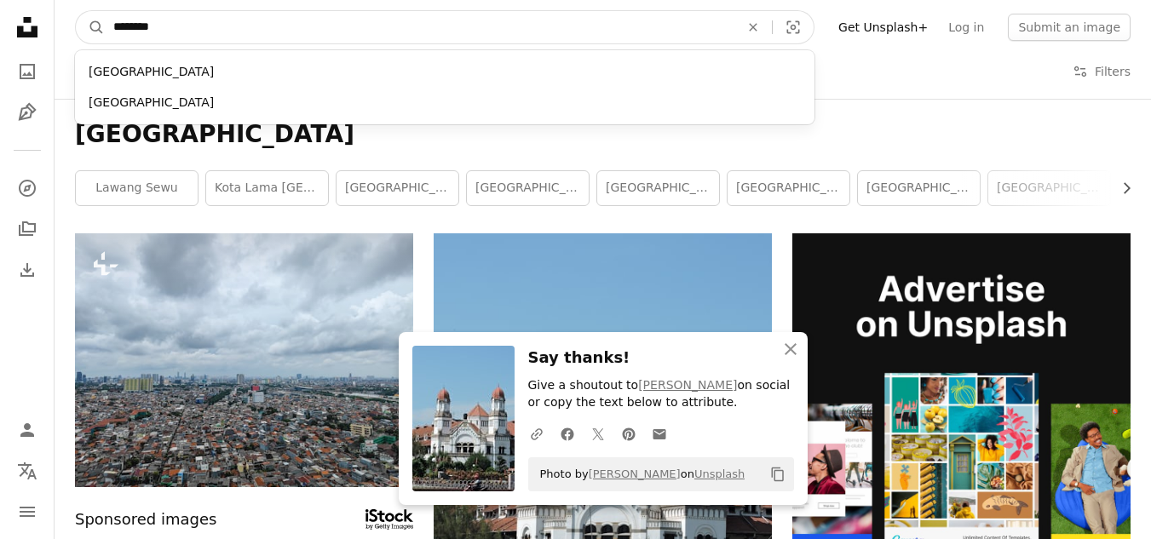
click at [341, 38] on input "********" at bounding box center [420, 27] width 630 height 32
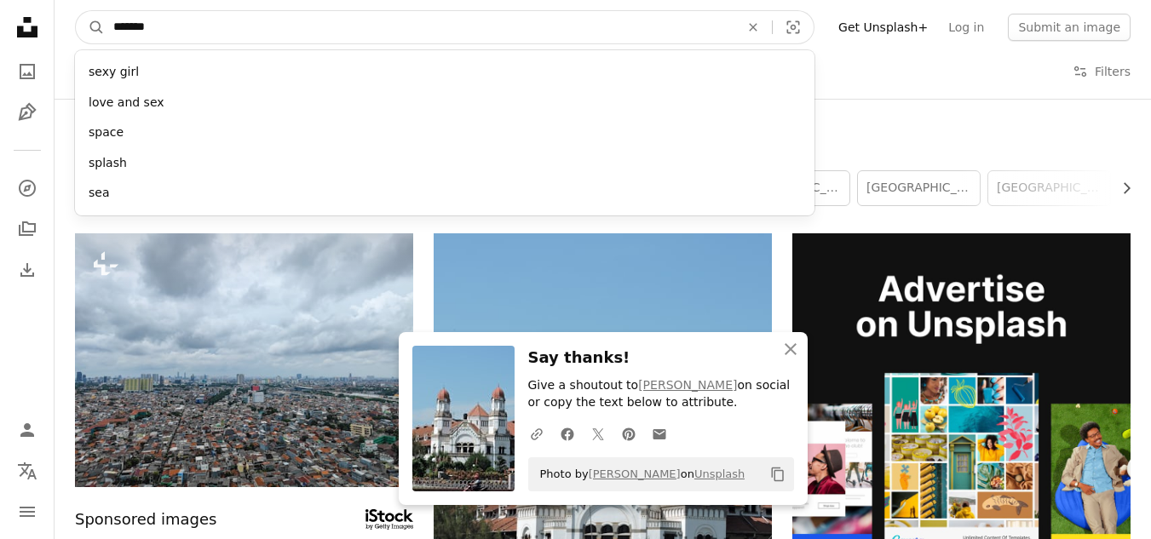
type input "********"
click button "A magnifying glass" at bounding box center [90, 27] width 29 height 32
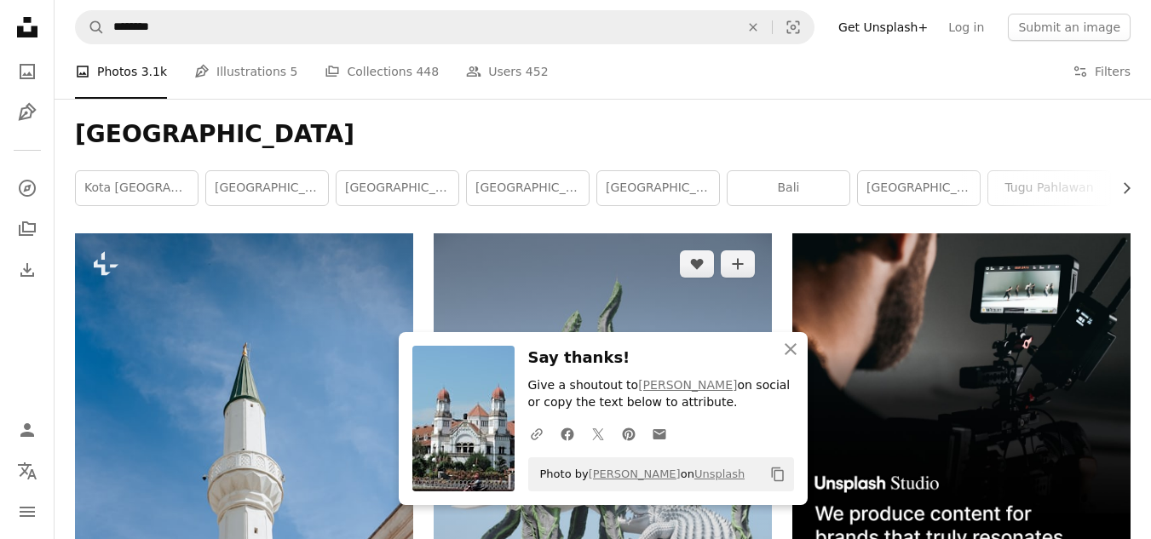
scroll to position [170, 0]
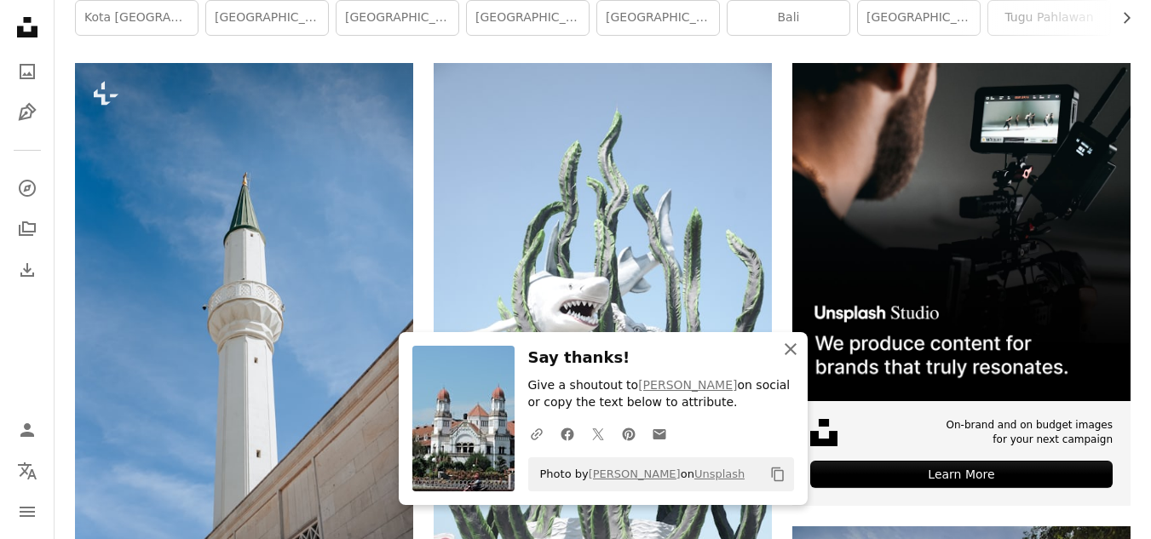
click at [799, 348] on icon "An X shape" at bounding box center [791, 349] width 20 height 20
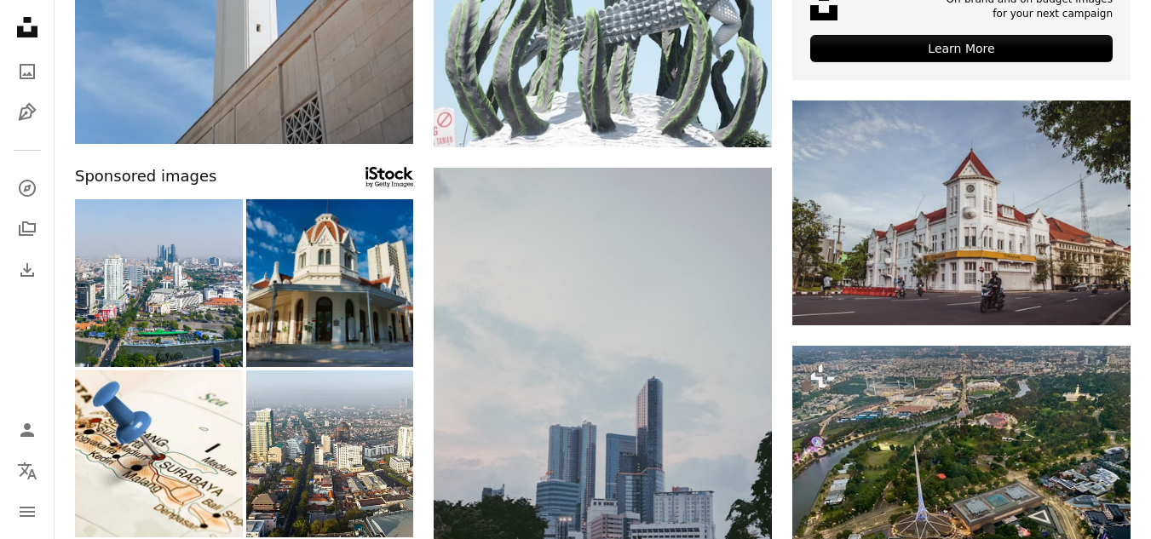
scroll to position [0, 0]
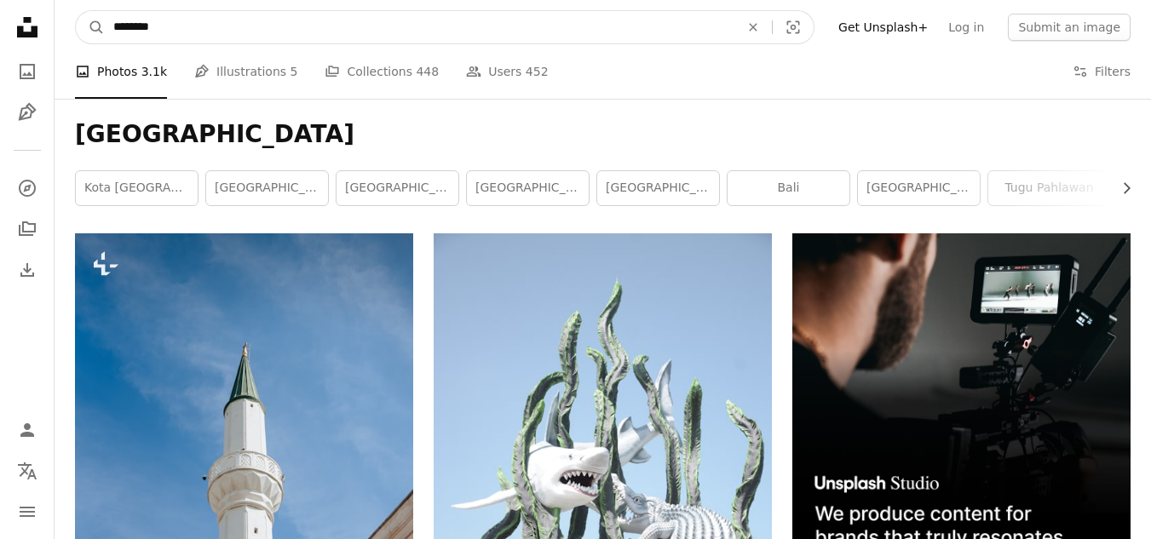
click at [362, 20] on input "********" at bounding box center [420, 27] width 630 height 32
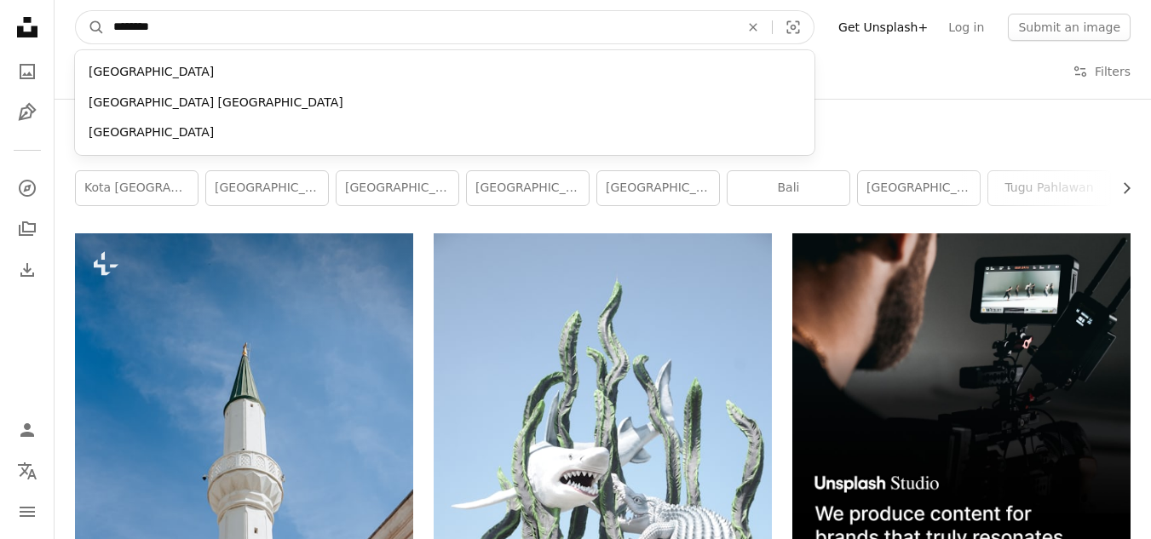
click at [362, 20] on input "********" at bounding box center [420, 27] width 630 height 32
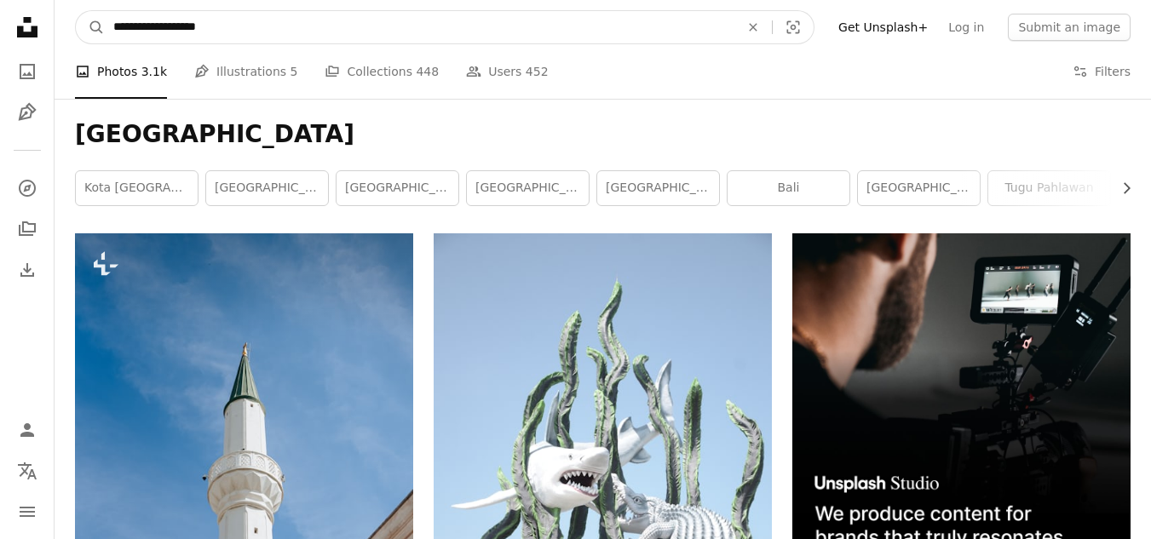
type input "**********"
click button "A magnifying glass" at bounding box center [90, 27] width 29 height 32
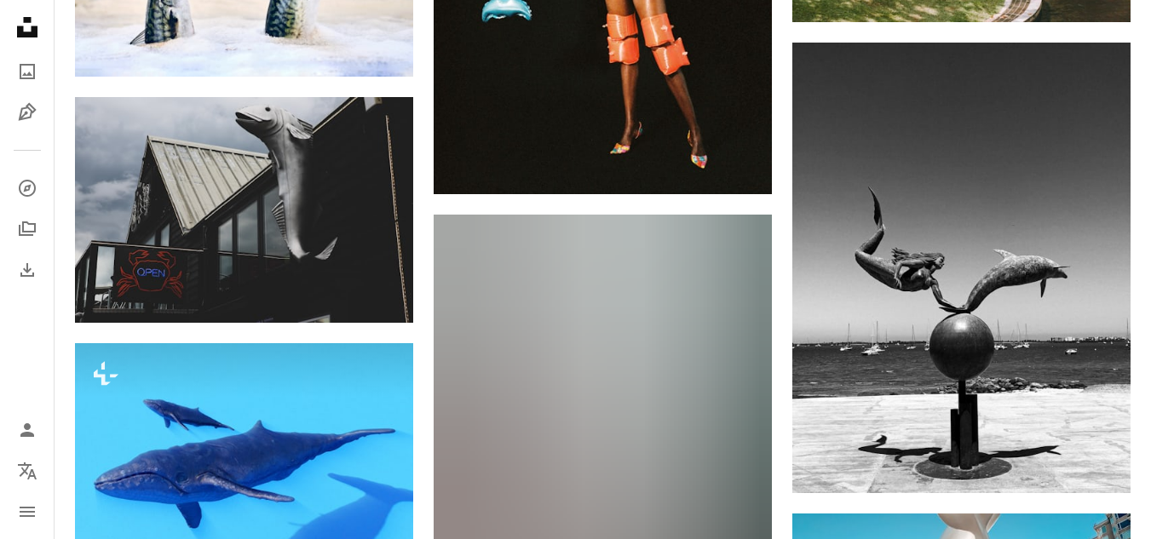
scroll to position [1960, 0]
